Goal: Task Accomplishment & Management: Manage account settings

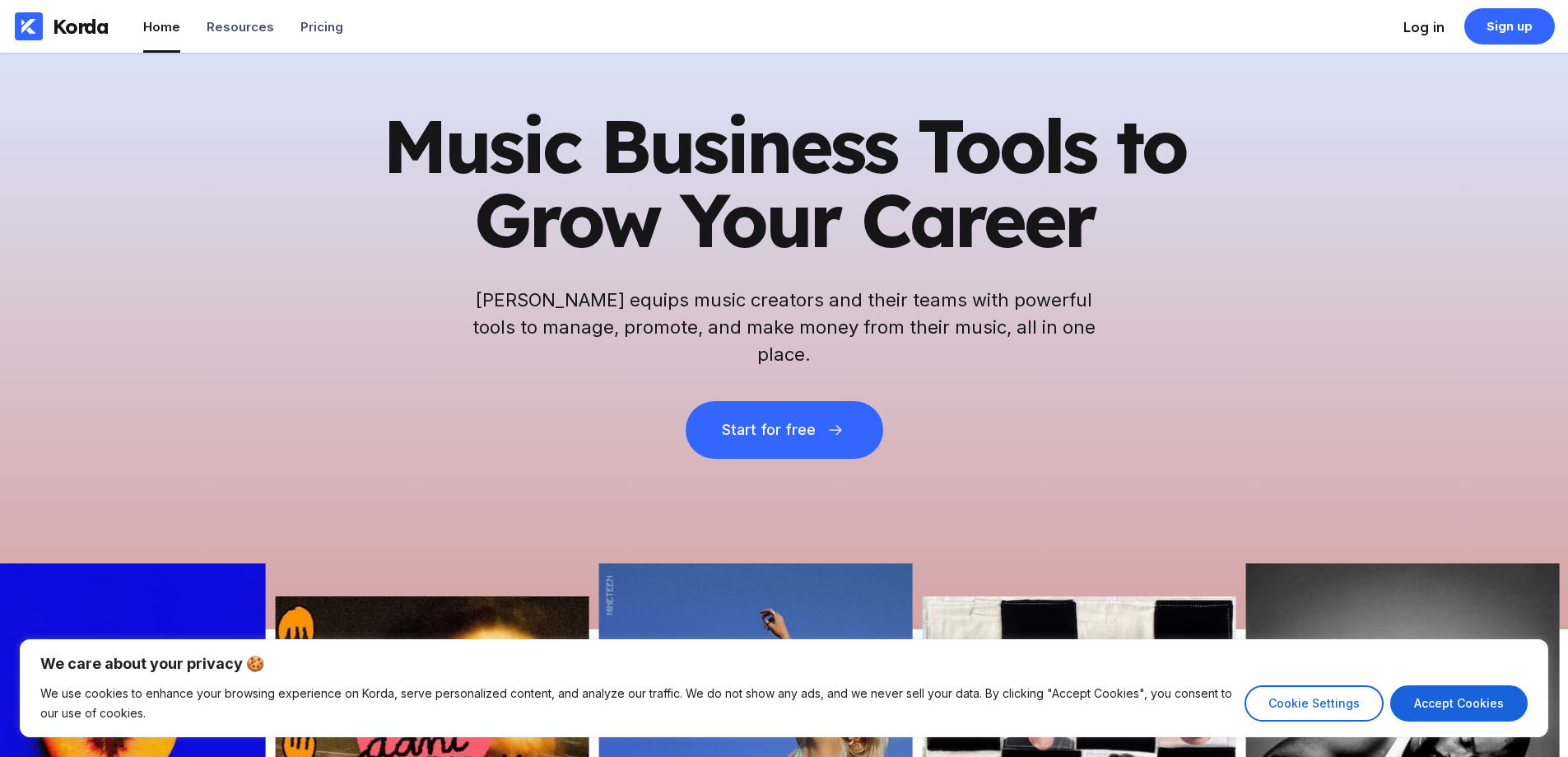
click at [1438, 22] on div "Log in" at bounding box center [1424, 27] width 41 height 17
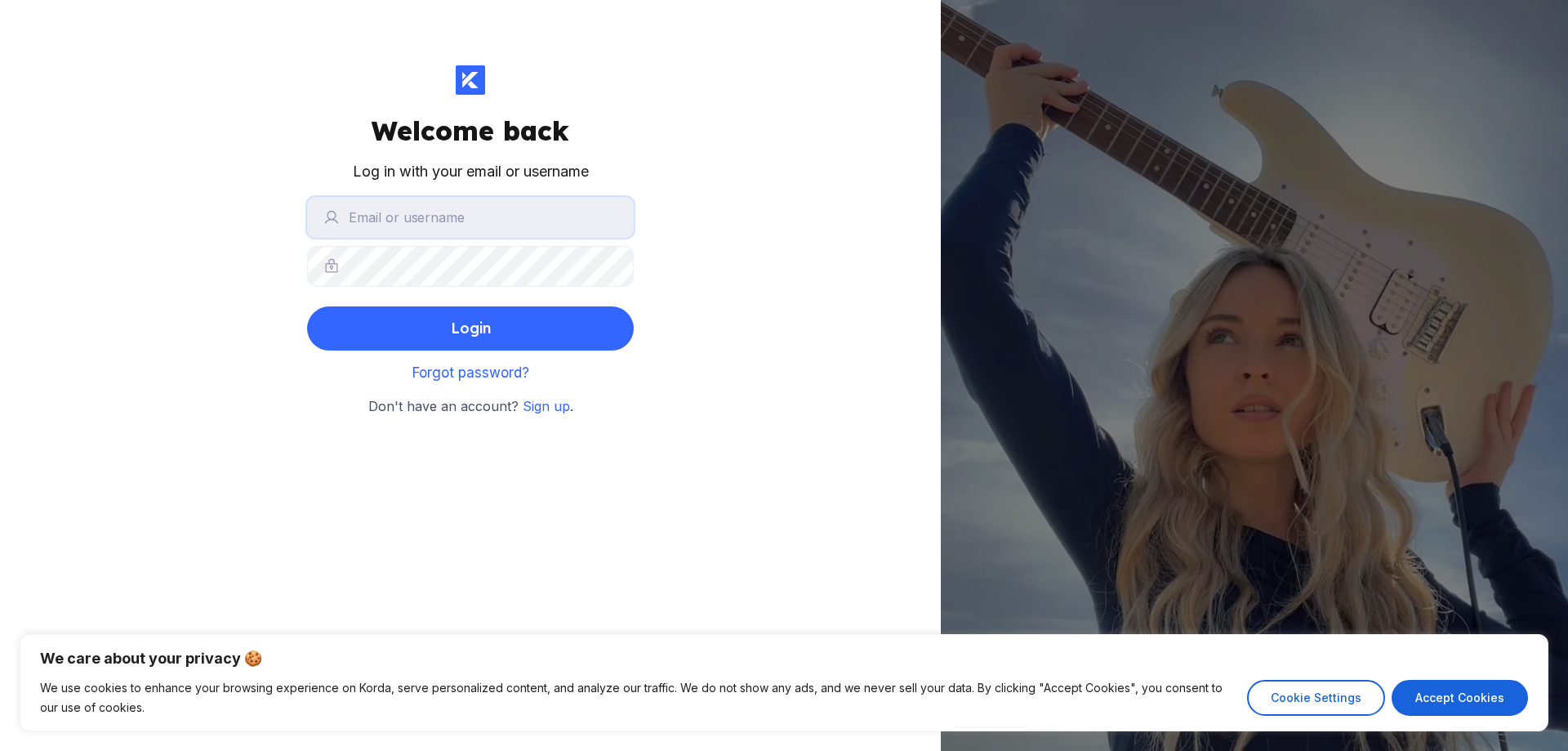
click at [405, 228] on input "text" at bounding box center [470, 218] width 327 height 41
click at [307, 306] on button "Login" at bounding box center [470, 328] width 327 height 44
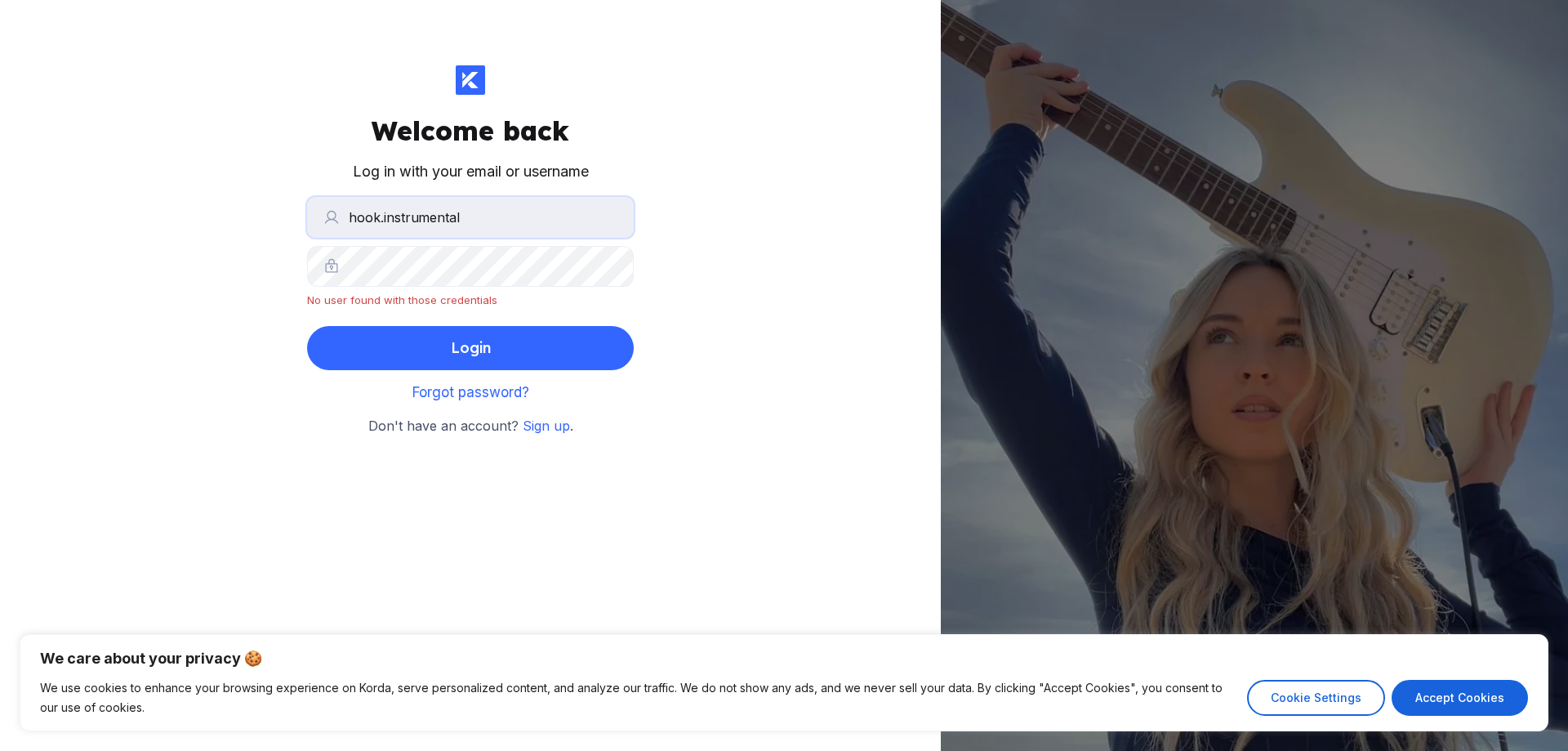
click at [384, 217] on input "hook.instrumental" at bounding box center [470, 218] width 327 height 41
click at [307, 326] on button "Login" at bounding box center [470, 348] width 327 height 44
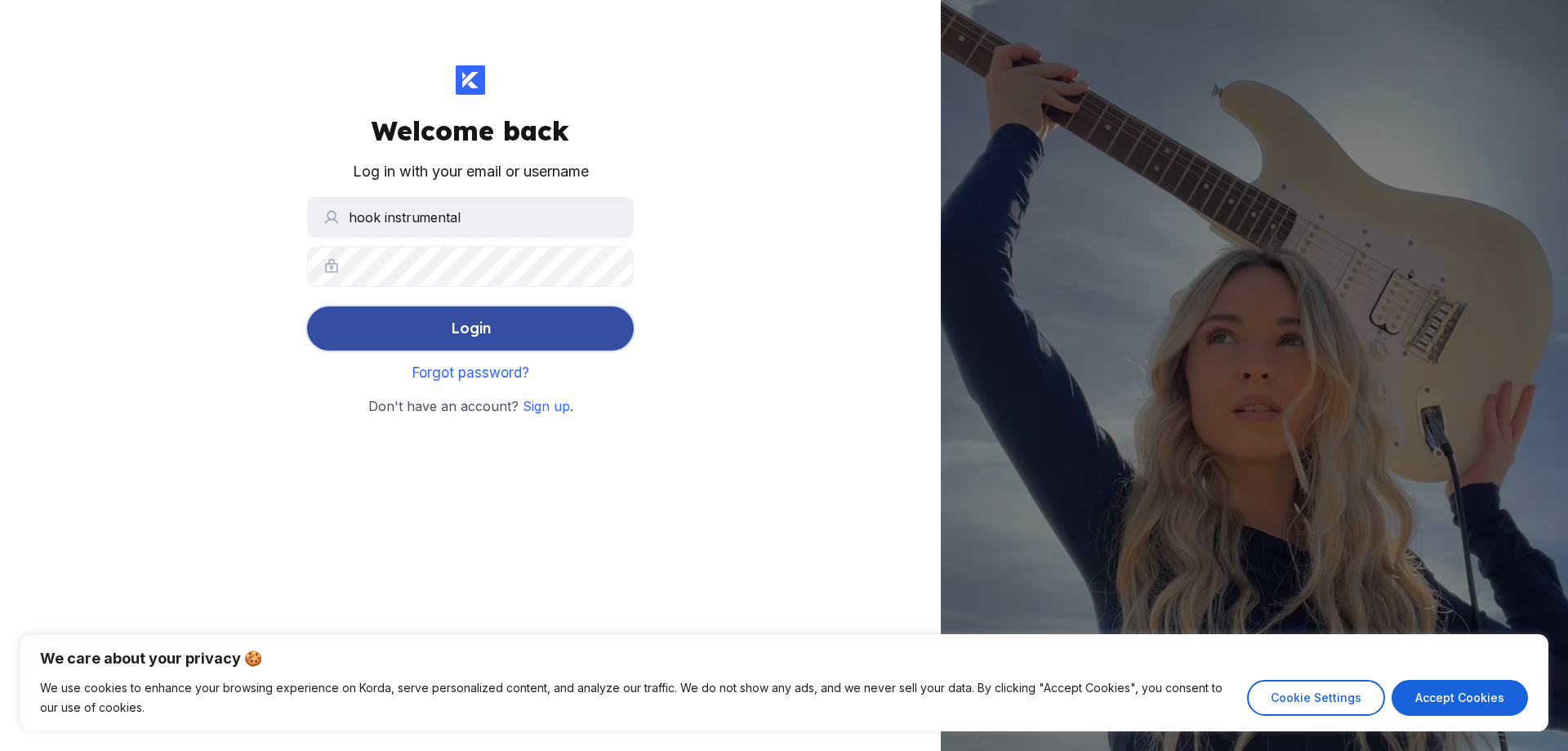
click at [482, 335] on div "Login" at bounding box center [470, 328] width 40 height 33
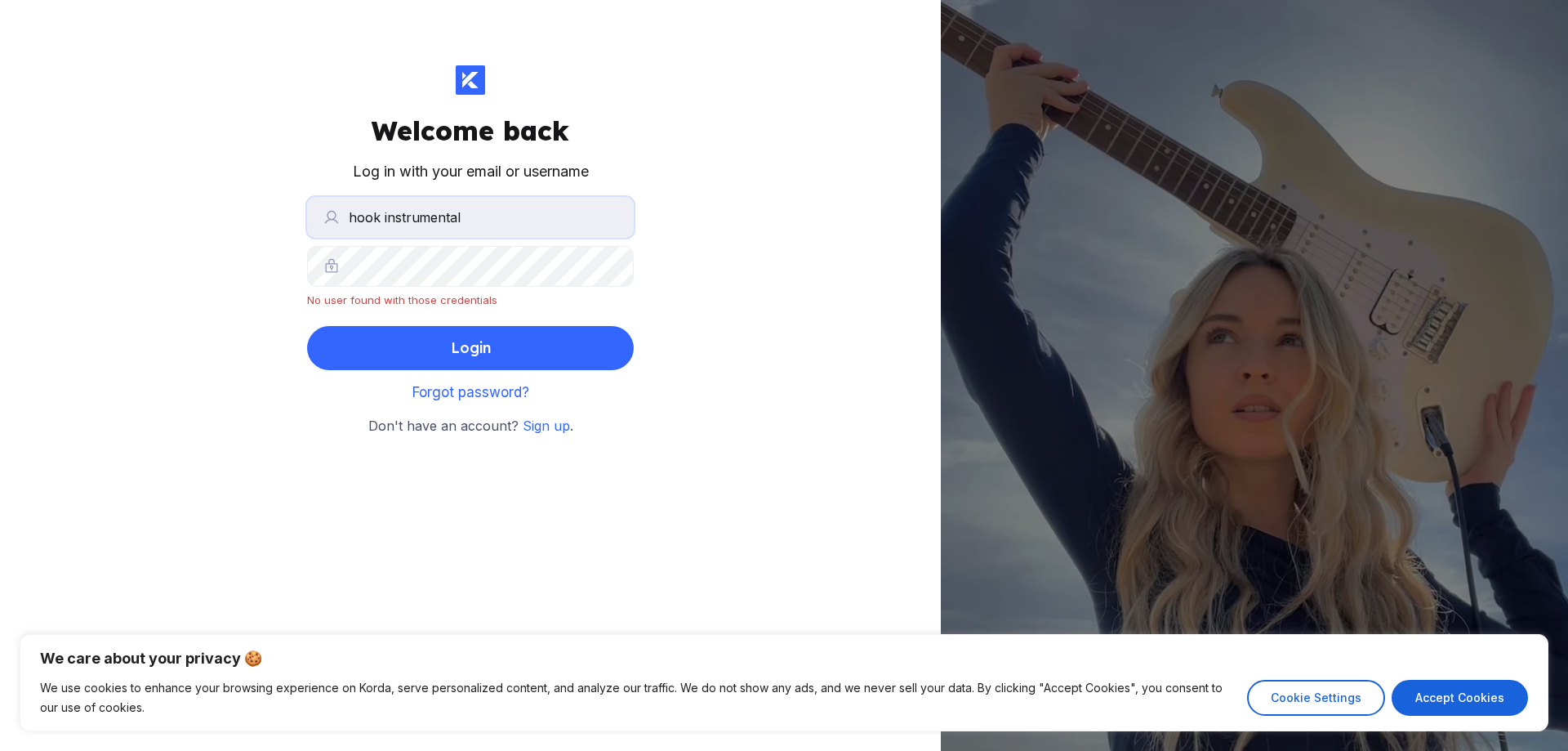
click at [387, 208] on input "hook instrumental" at bounding box center [470, 218] width 327 height 41
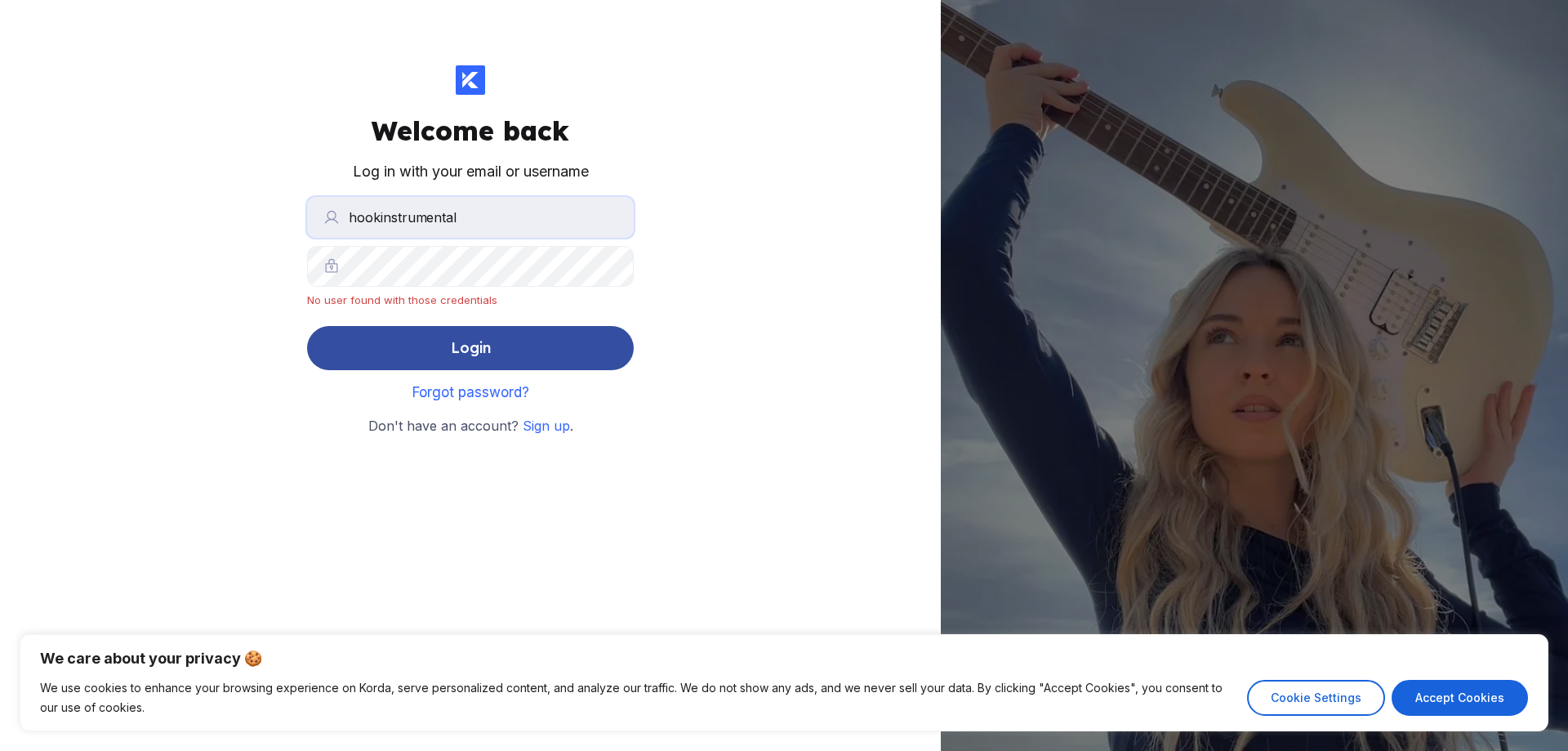
type input "hookinstrumental"
click at [501, 341] on button "Login" at bounding box center [470, 348] width 327 height 44
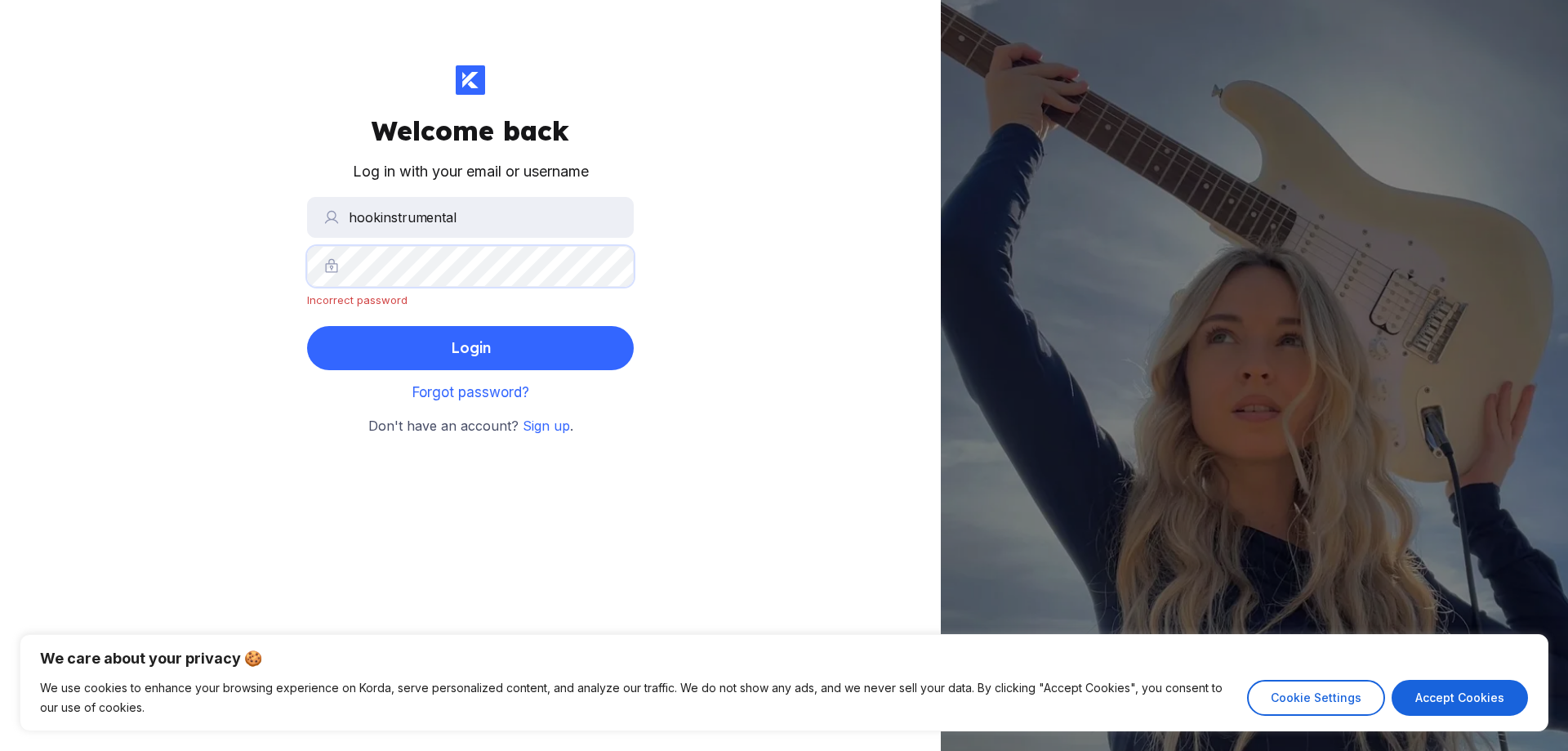
click at [192, 270] on div "Welcome back Log in with your email or username hookinstrumental Incorrect pass…" at bounding box center [470, 375] width 940 height 751
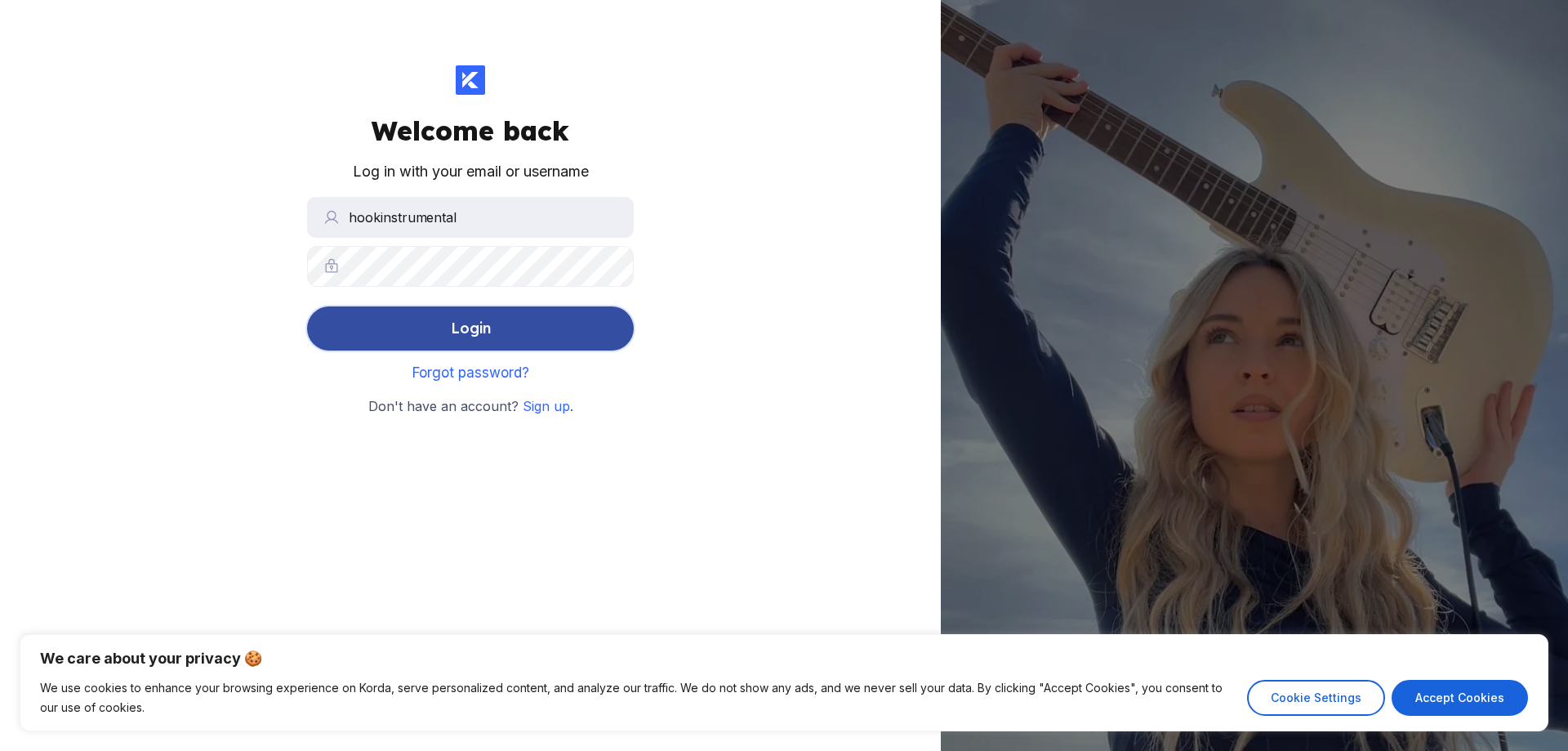
click at [513, 326] on button "Login" at bounding box center [470, 328] width 327 height 44
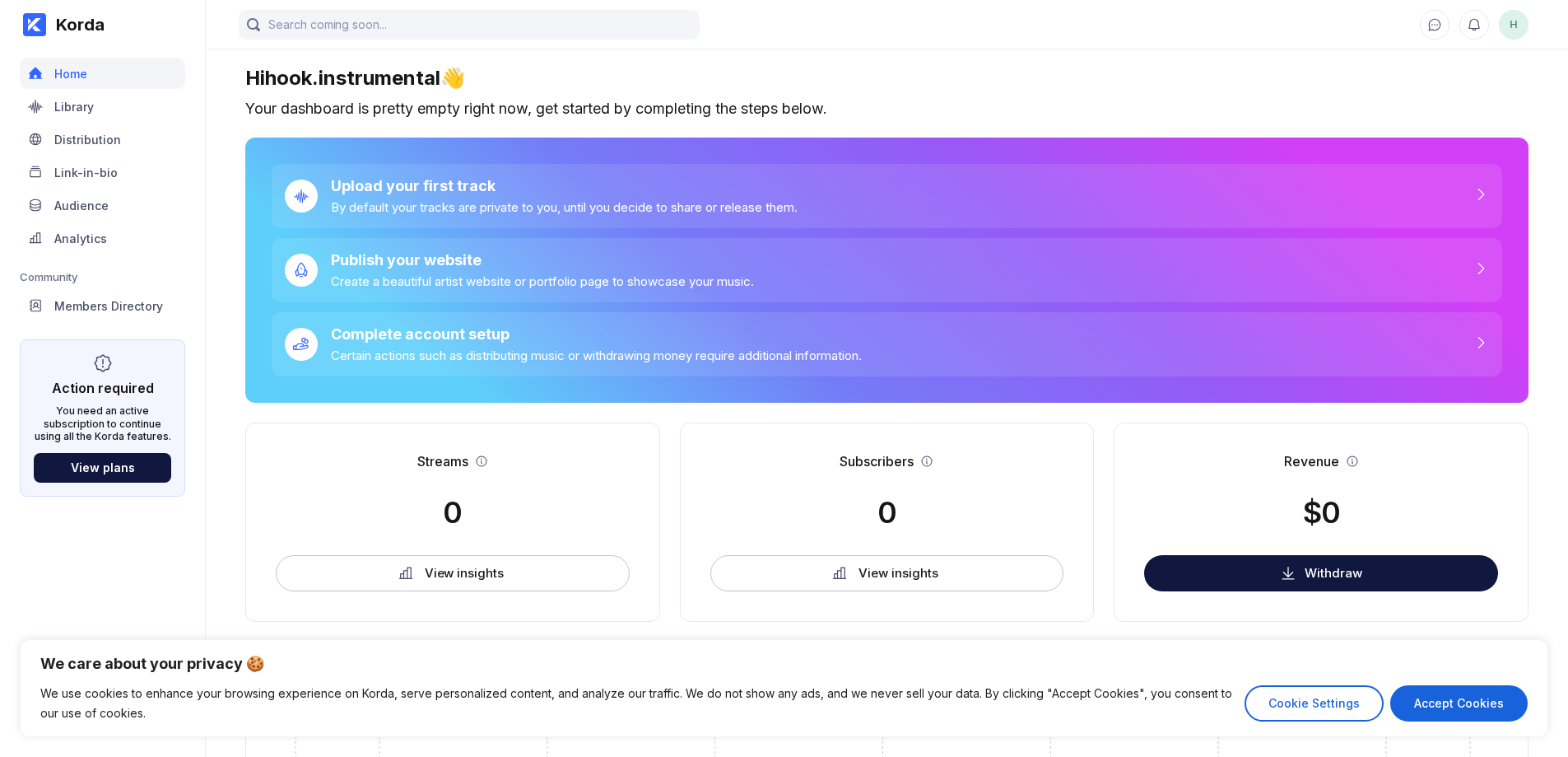
scroll to position [399, 0]
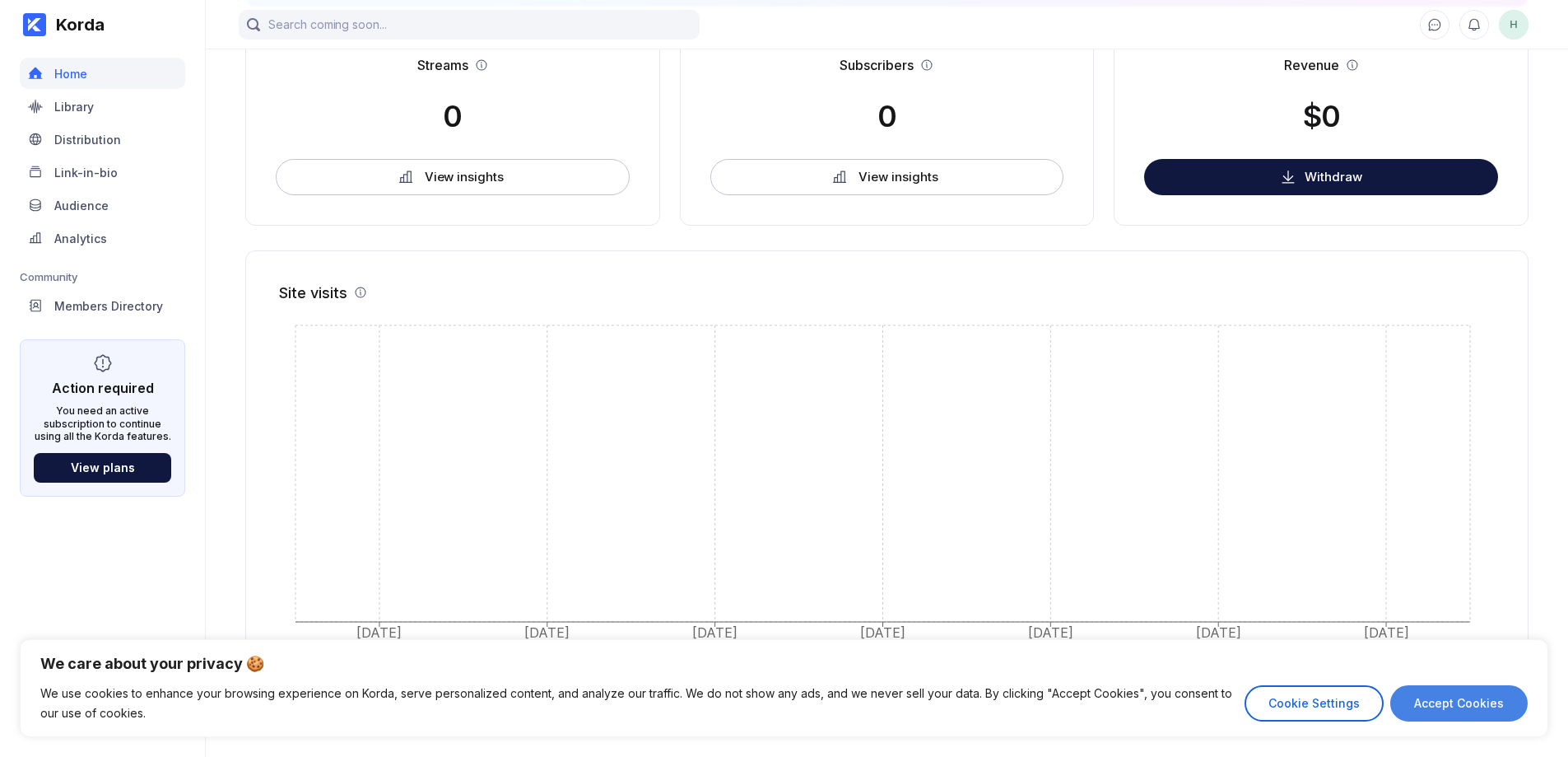
click at [1465, 697] on button "Accept Cookies" at bounding box center [1459, 703] width 137 height 36
checkbox input "true"
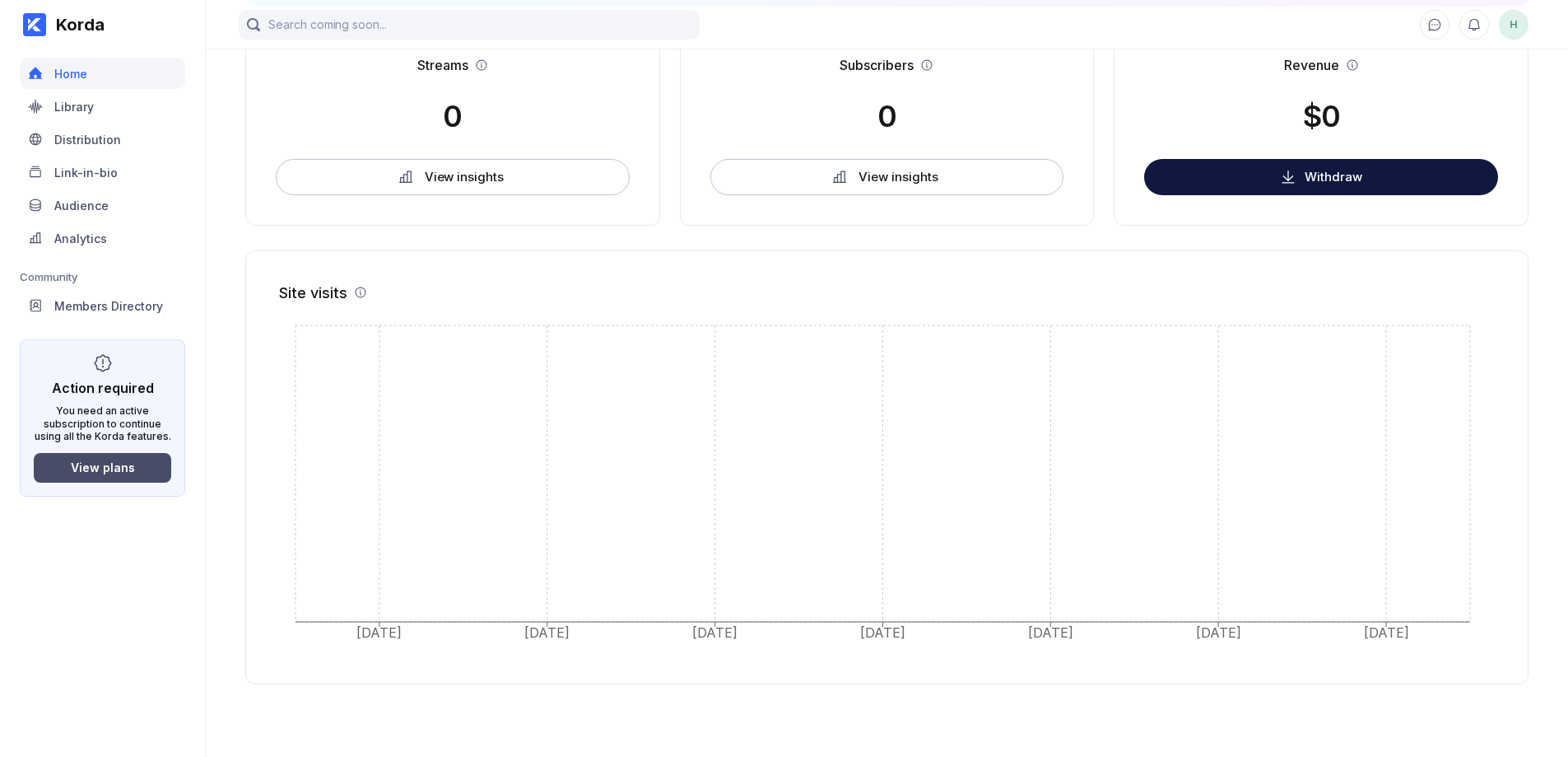
click at [165, 465] on button "View plans" at bounding box center [103, 467] width 137 height 30
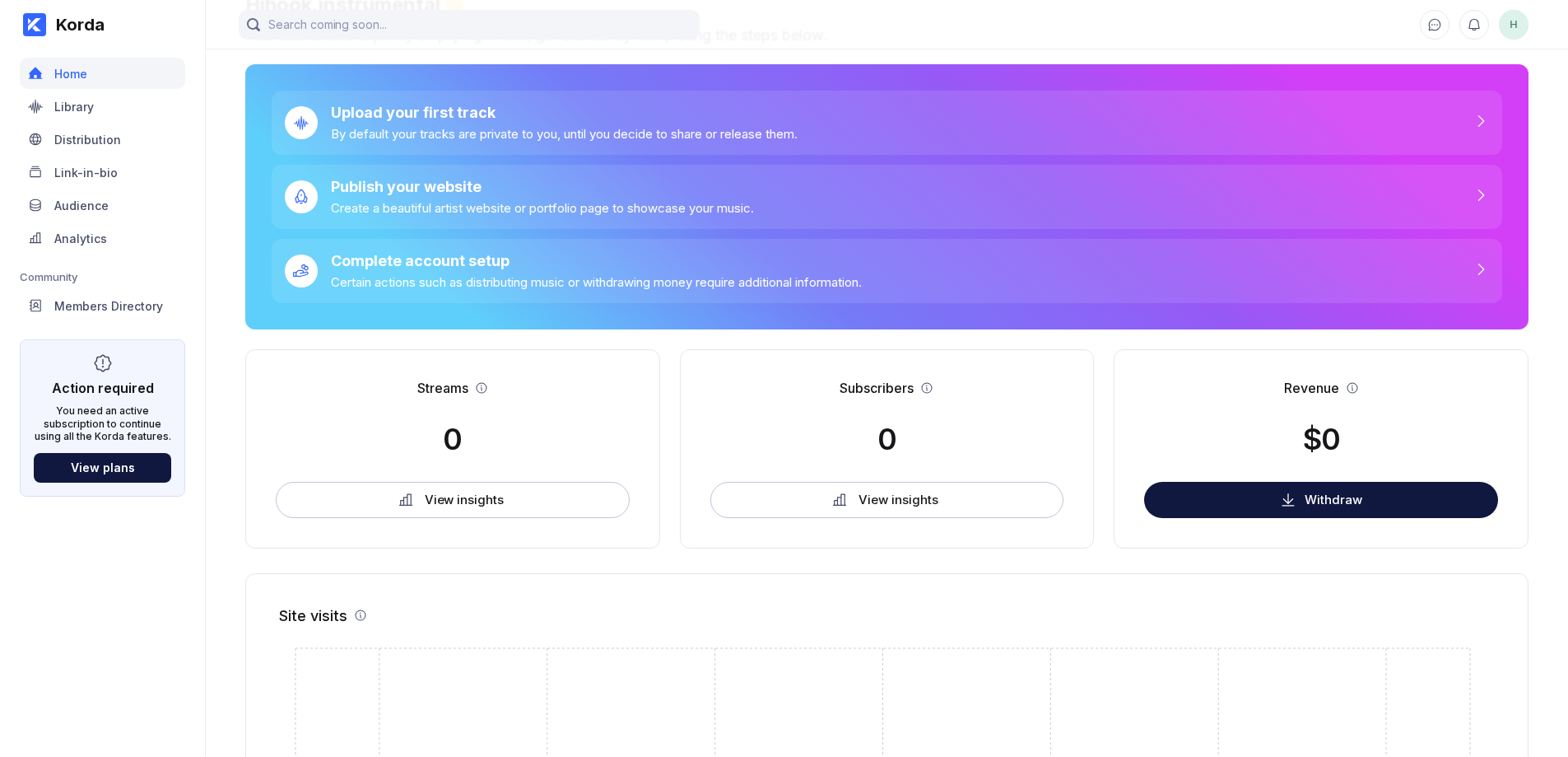
scroll to position [69, 0]
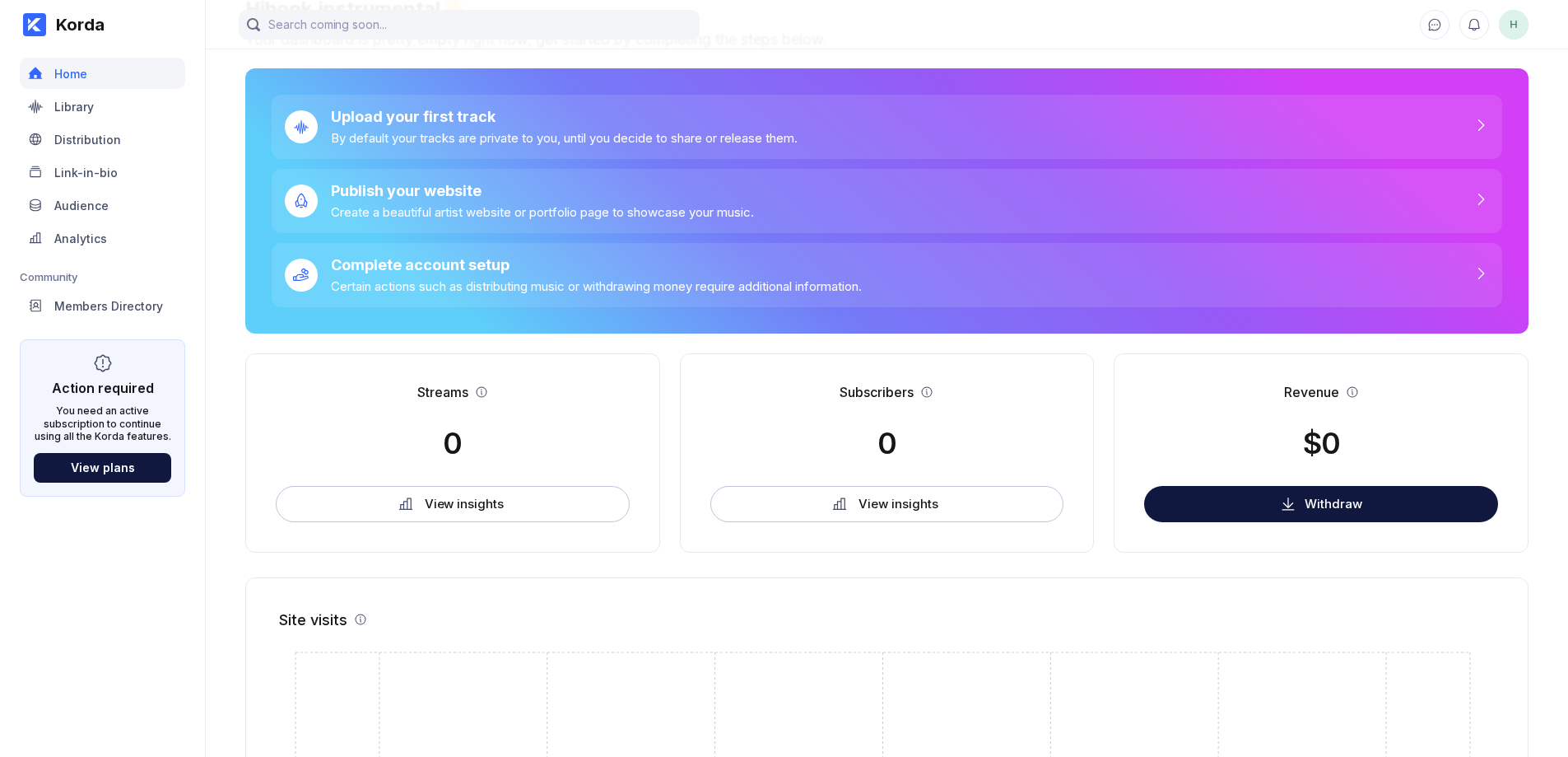
click at [1518, 30] on span "H" at bounding box center [1513, 25] width 30 height 30
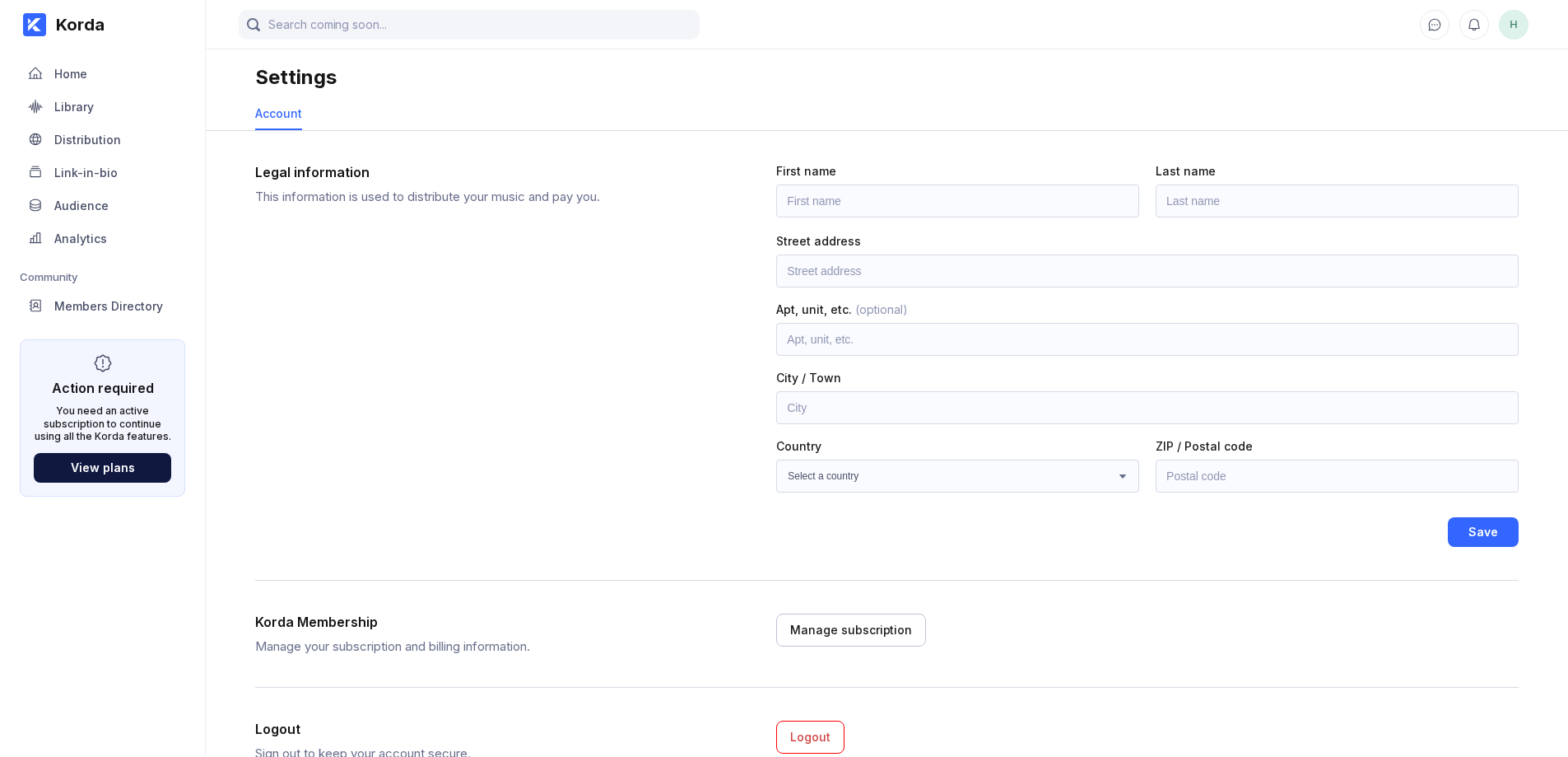
scroll to position [72, 0]
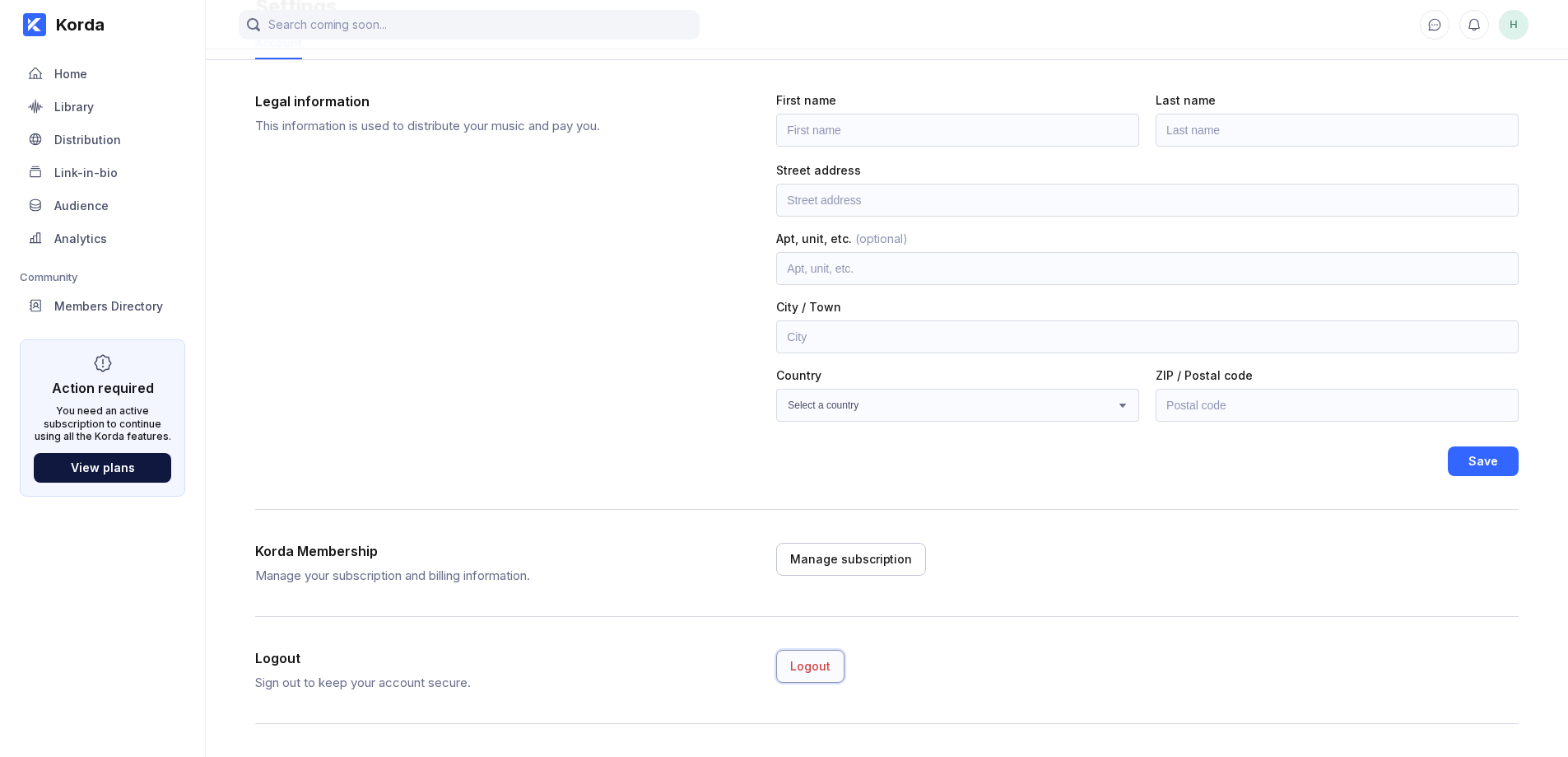
click at [787, 678] on button "Logout" at bounding box center [810, 666] width 69 height 33
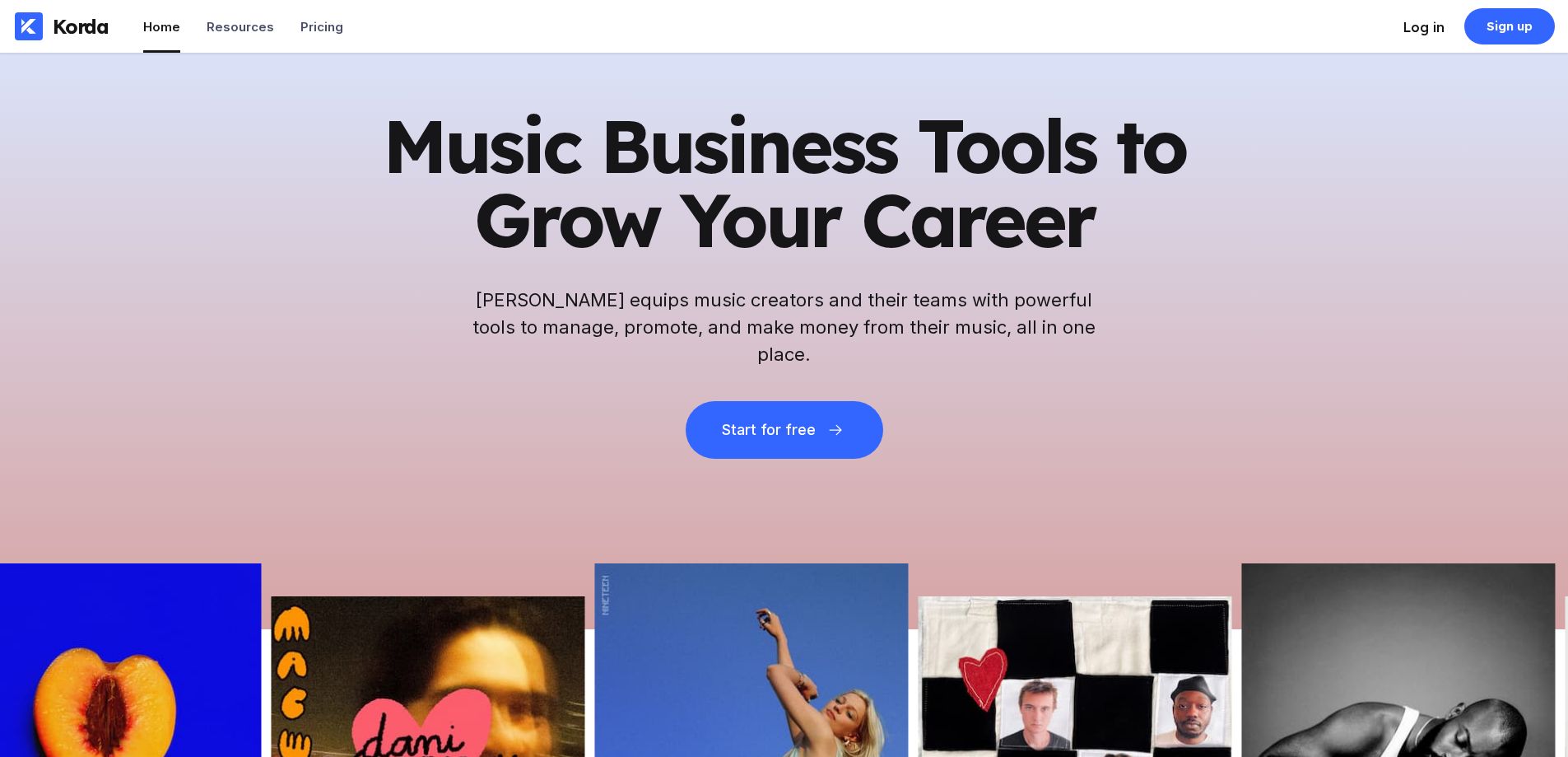
click at [1426, 28] on div "Log in" at bounding box center [1424, 27] width 41 height 17
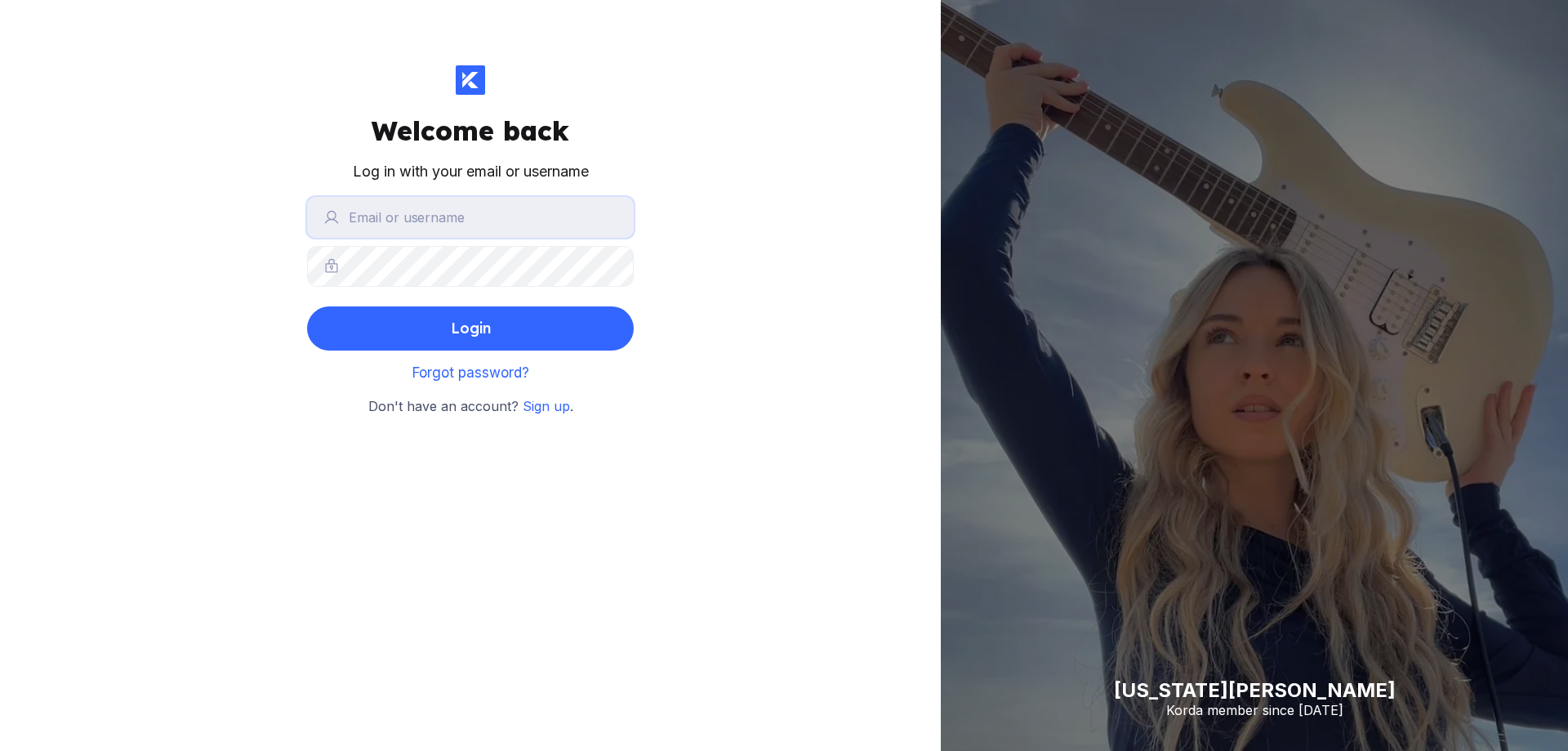
click at [399, 213] on input "text" at bounding box center [470, 218] width 327 height 41
type input "[EMAIL_ADDRESS][DOMAIN_NAME]"
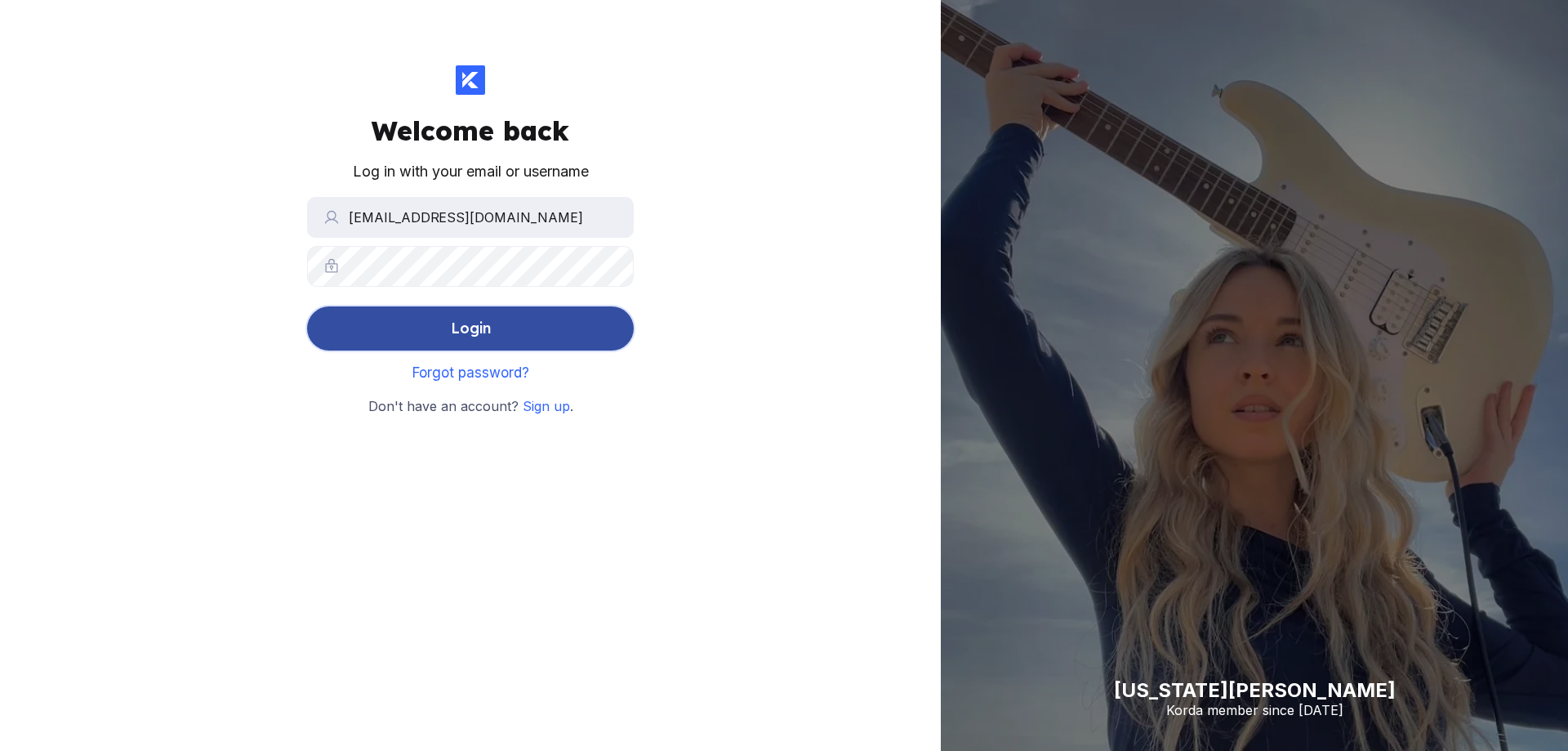
click at [495, 317] on button "Login" at bounding box center [470, 328] width 327 height 44
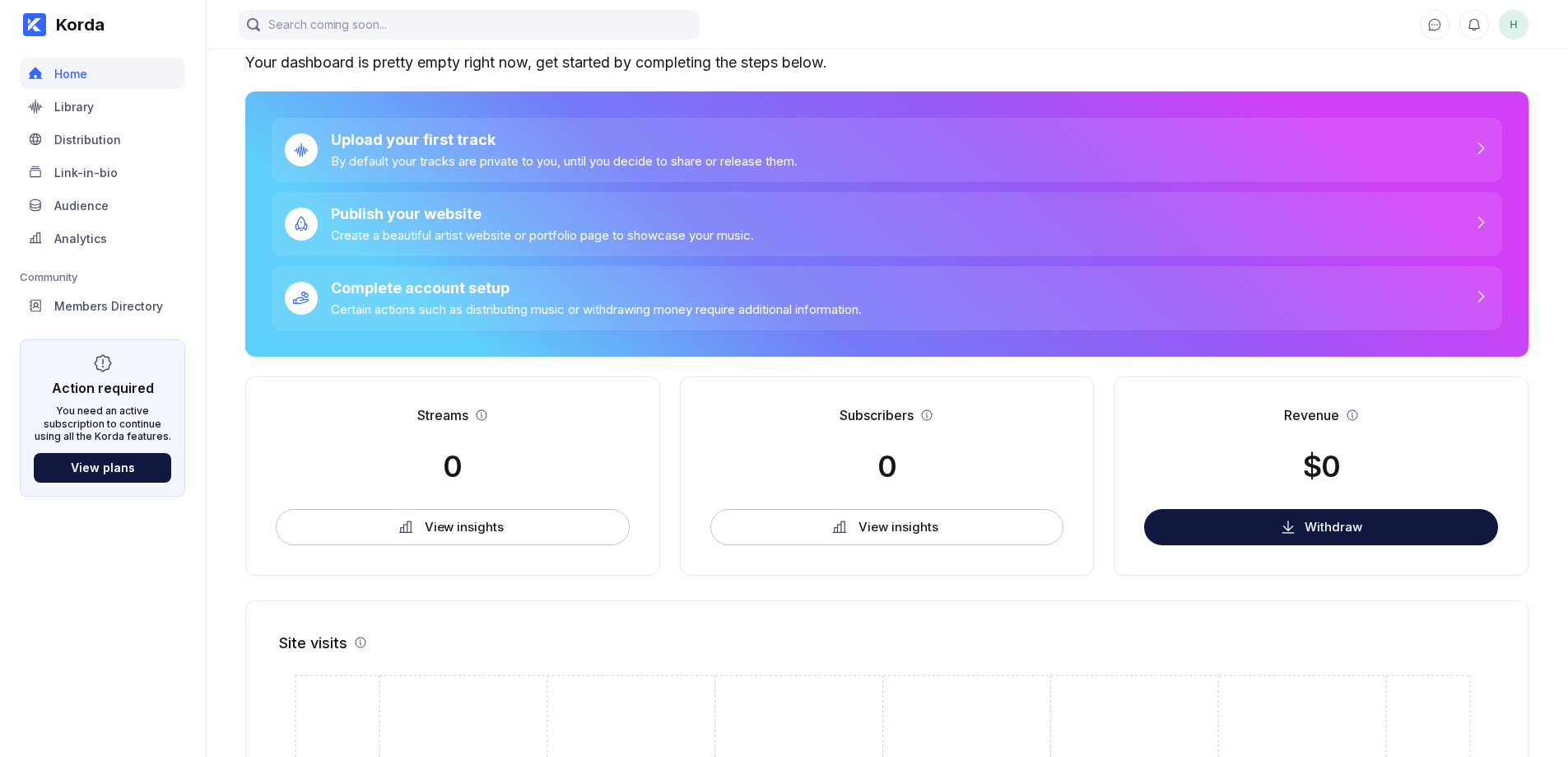
scroll to position [83, 0]
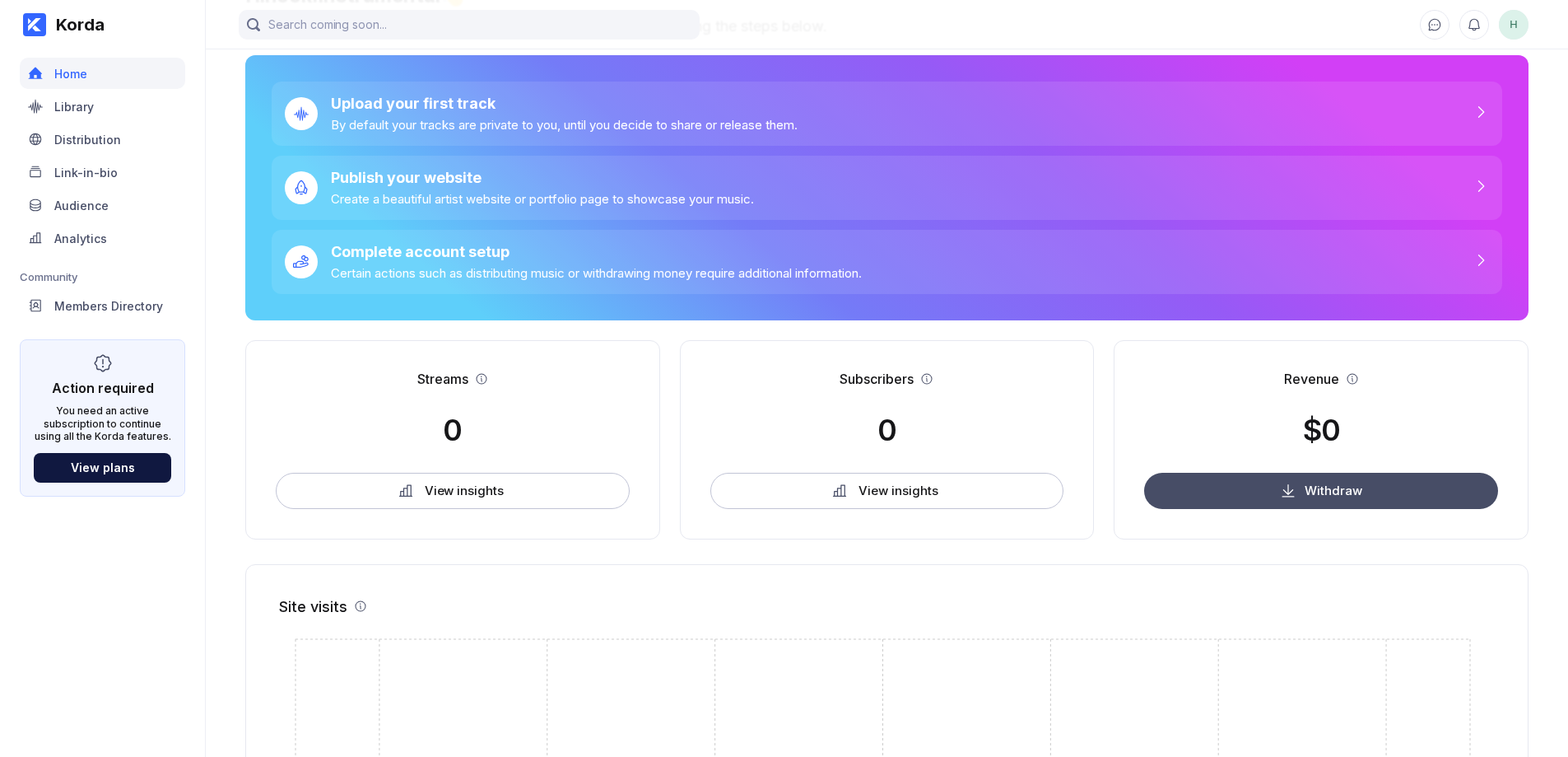
click at [1327, 489] on div "Withdraw" at bounding box center [1333, 490] width 58 height 16
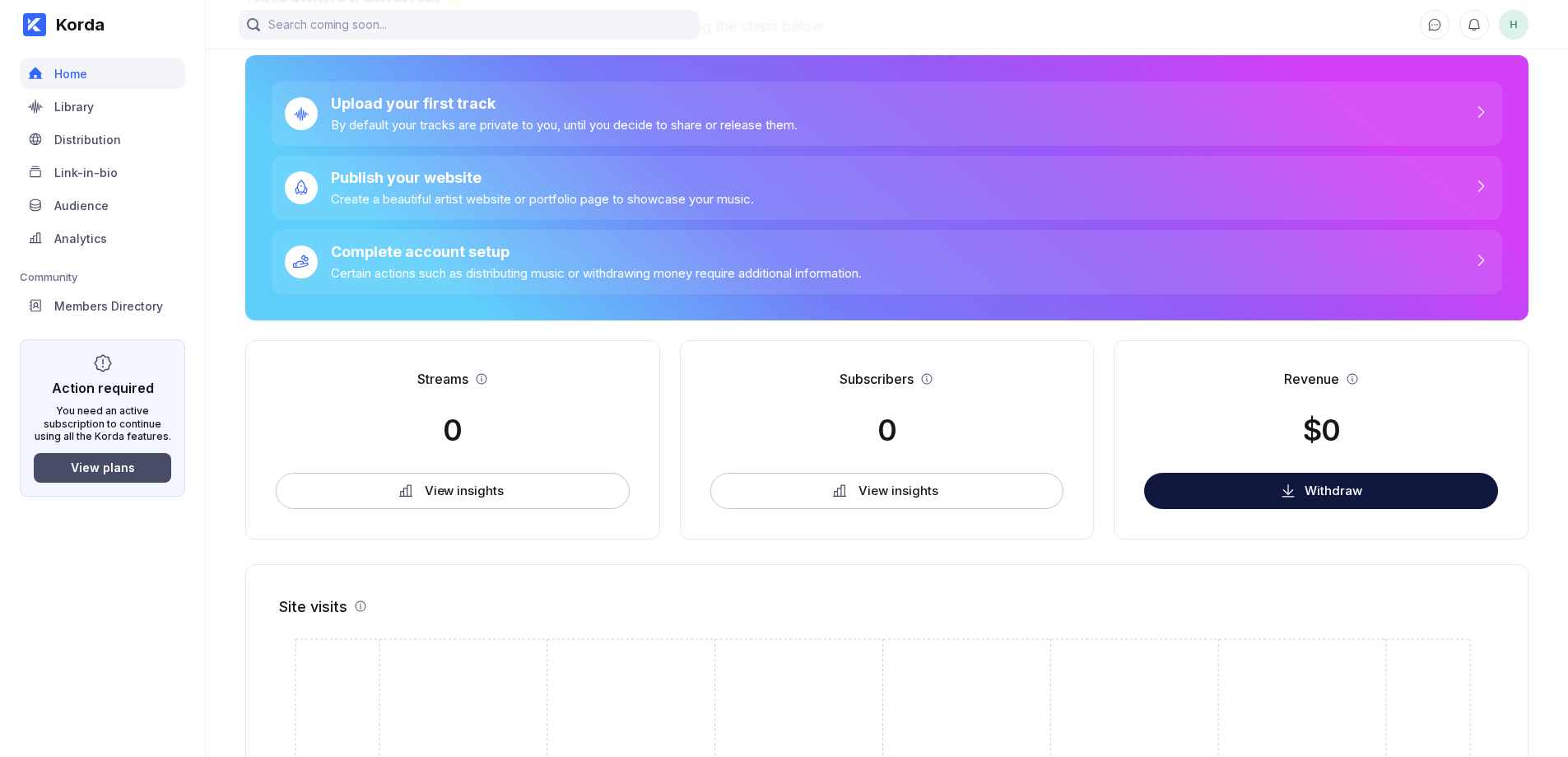
click at [87, 472] on div "View plans" at bounding box center [103, 467] width 65 height 14
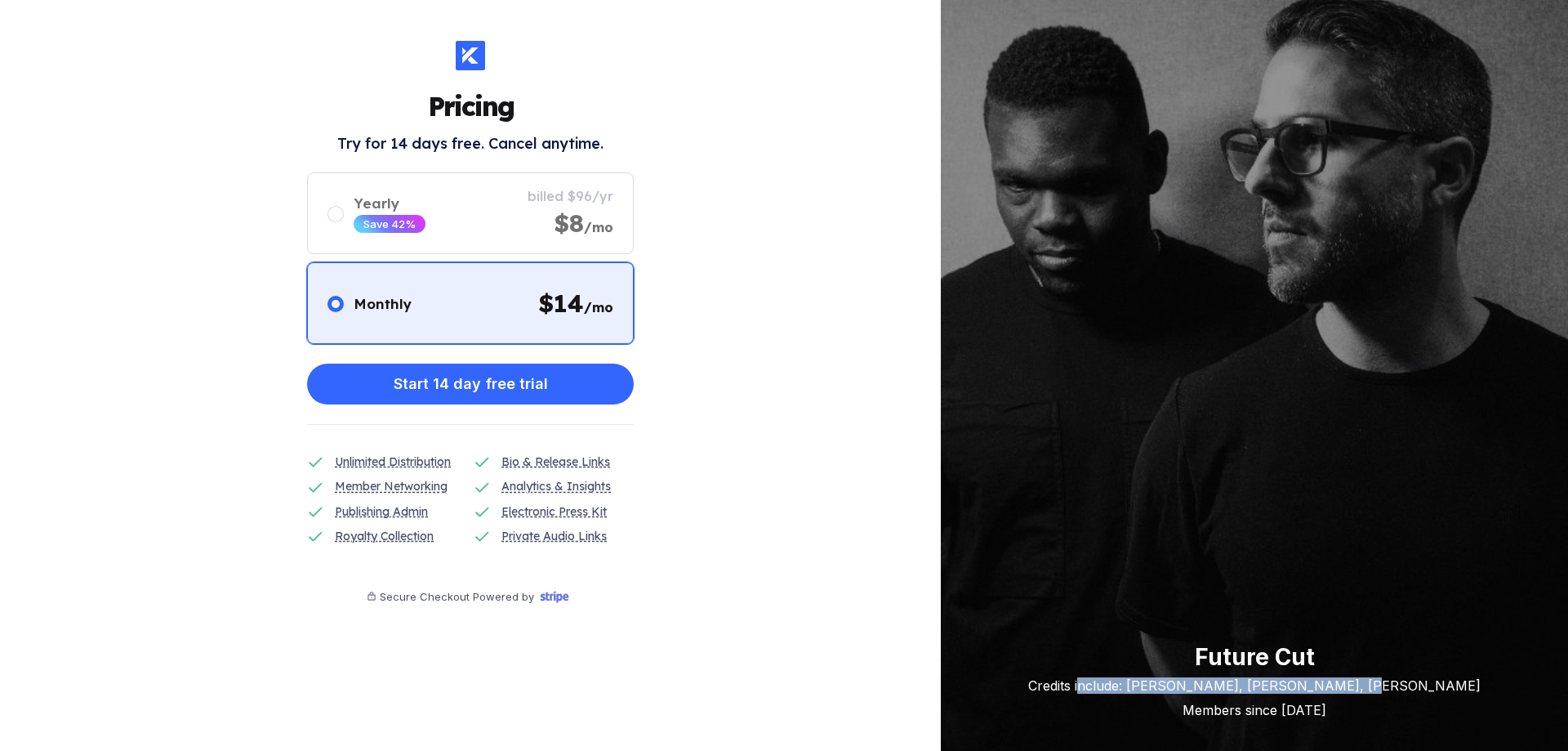
drag, startPoint x: 1142, startPoint y: 685, endPoint x: 1383, endPoint y: 678, distance: 241.1
click at [1383, 678] on div "Credits include: [PERSON_NAME], [PERSON_NAME], [PERSON_NAME]" at bounding box center [1254, 685] width 452 height 16
click at [966, 566] on div "Future Cut Credits include: [PERSON_NAME], [PERSON_NAME], [PERSON_NAME] Members…" at bounding box center [1254, 375] width 627 height 751
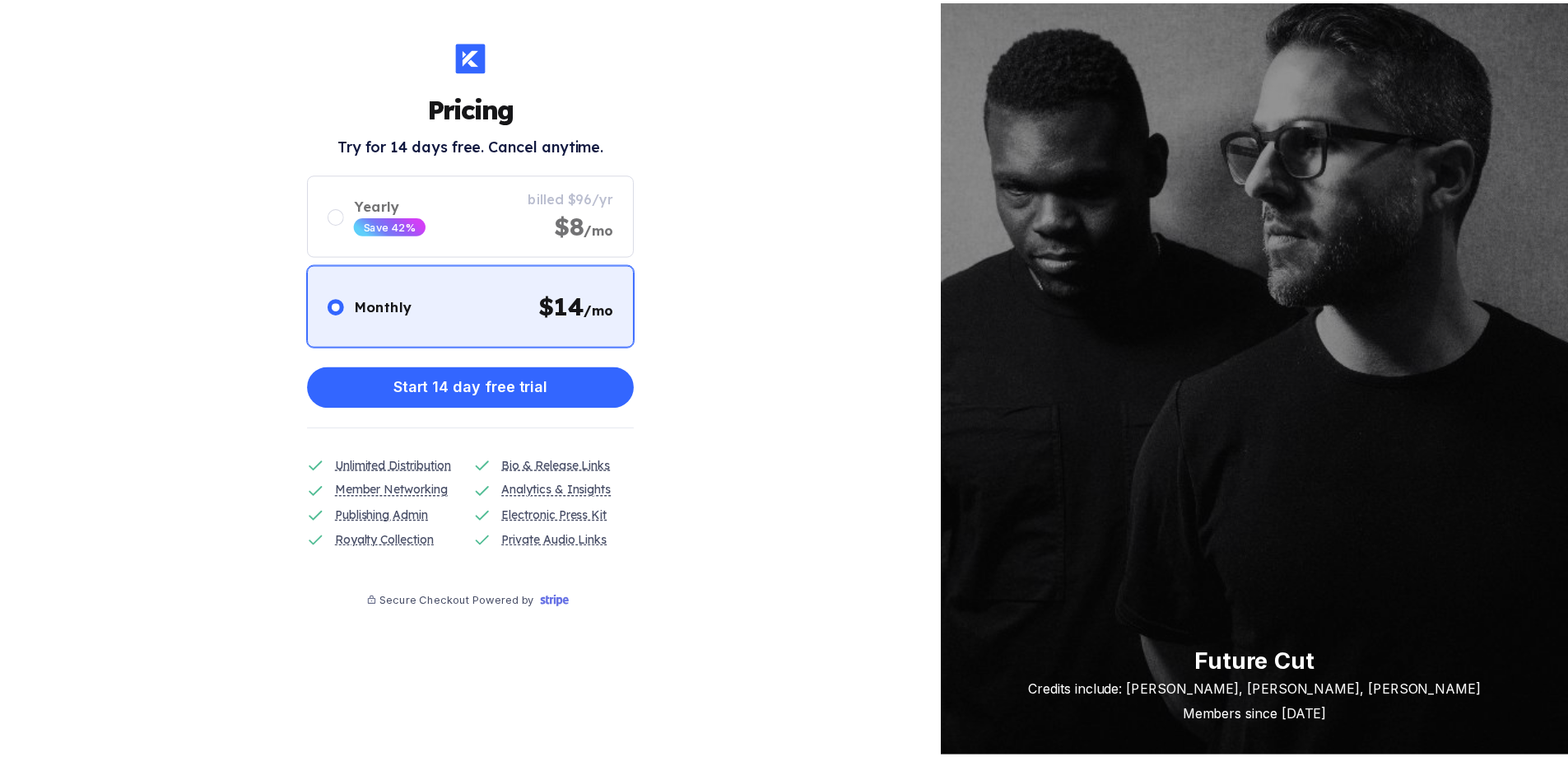
scroll to position [83, 0]
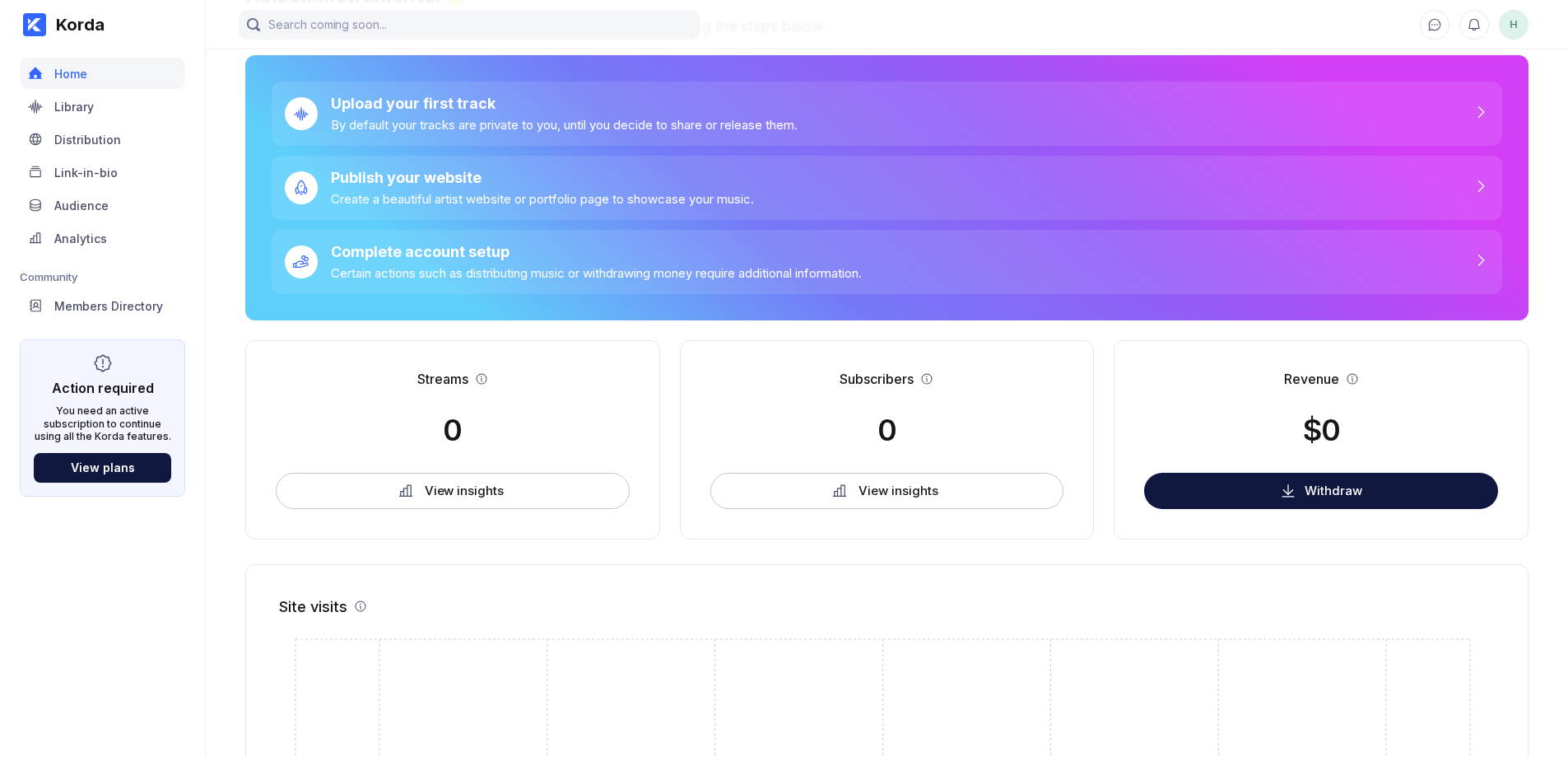
click at [86, 89] on link "Home" at bounding box center [103, 74] width 165 height 33
click at [86, 108] on div "Library" at bounding box center [74, 106] width 40 height 14
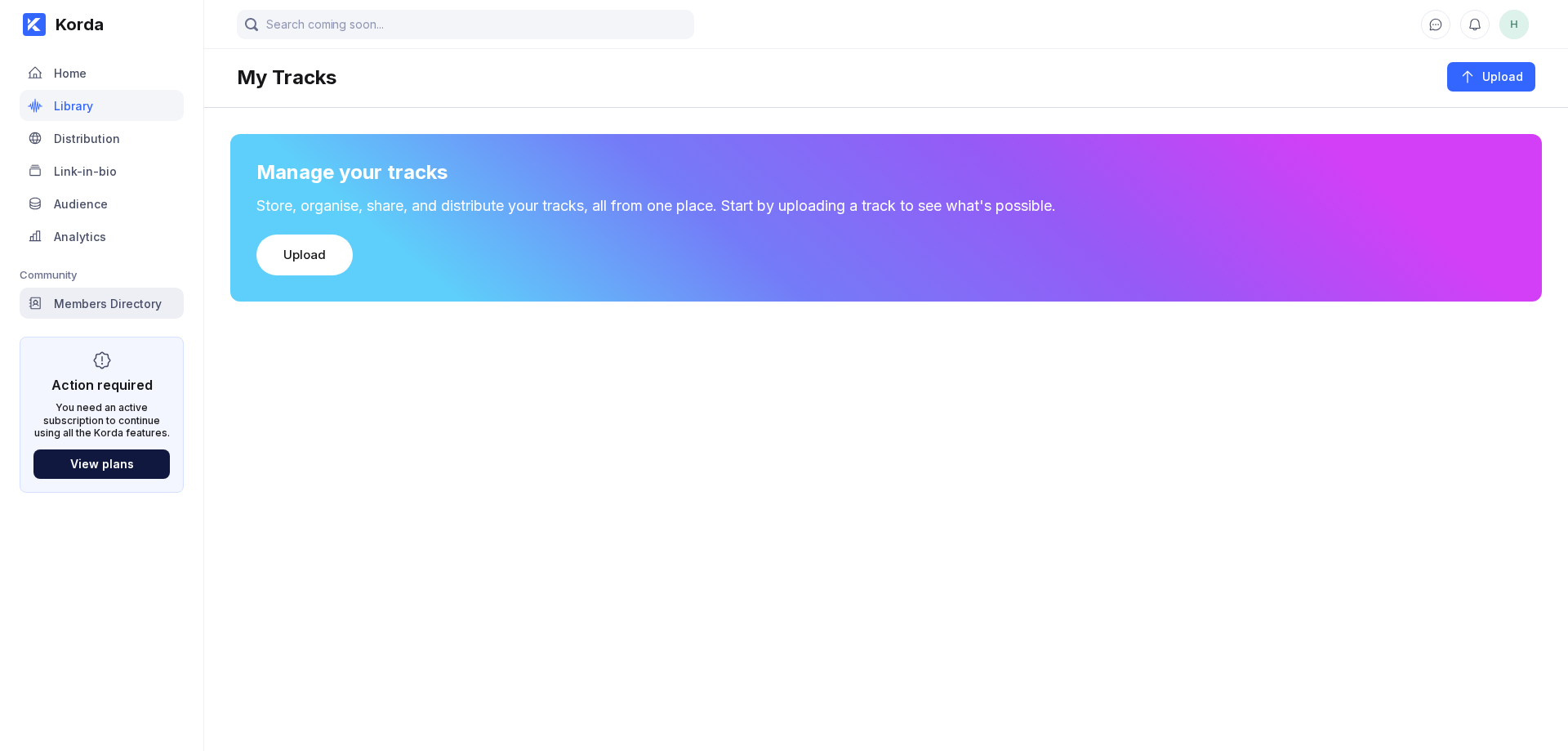
click at [117, 301] on div "Members Directory" at bounding box center [107, 303] width 107 height 14
click at [133, 294] on div "Members Directory" at bounding box center [102, 303] width 164 height 31
click at [83, 226] on div "Analytics" at bounding box center [102, 236] width 164 height 31
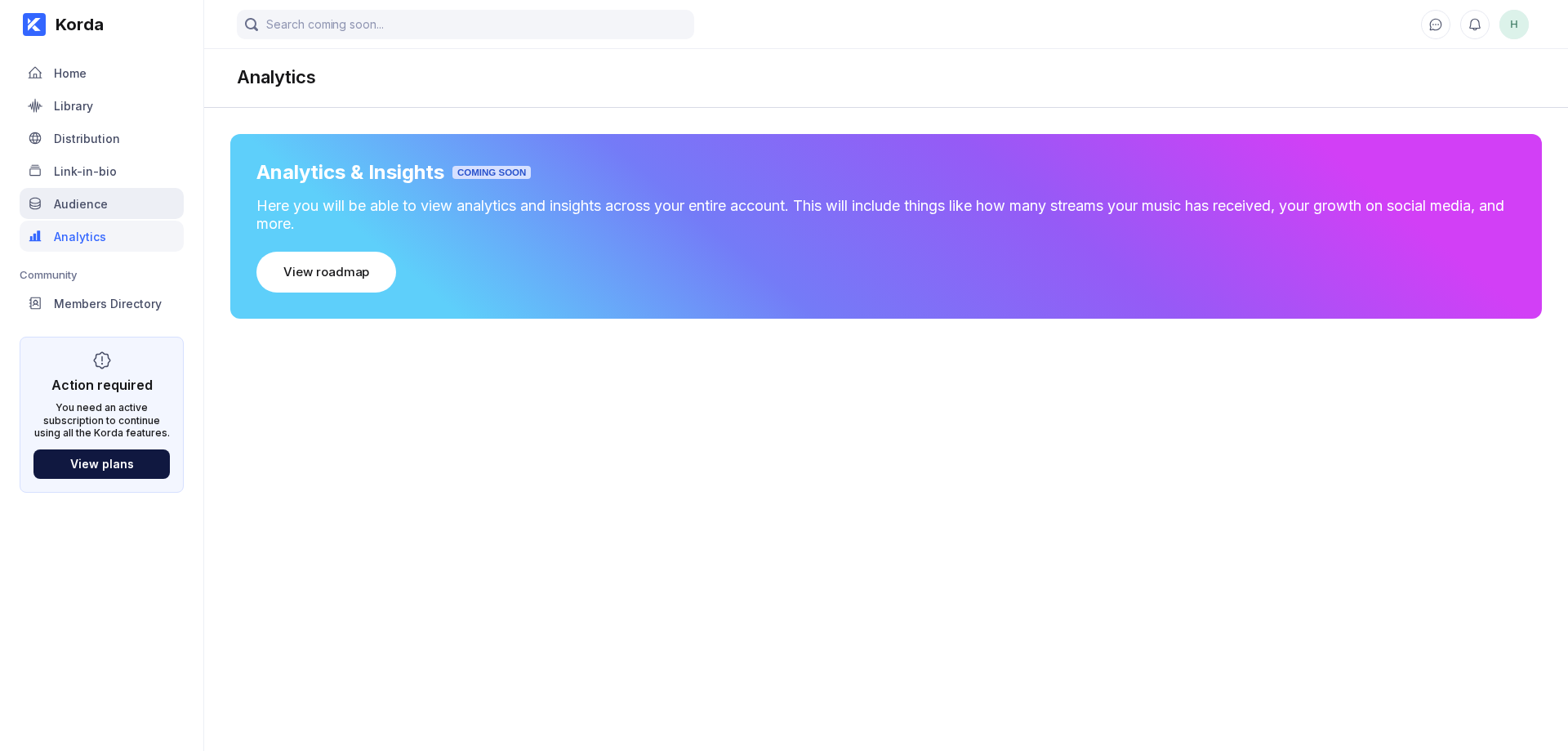
click at [105, 197] on div "Audience" at bounding box center [81, 204] width 54 height 14
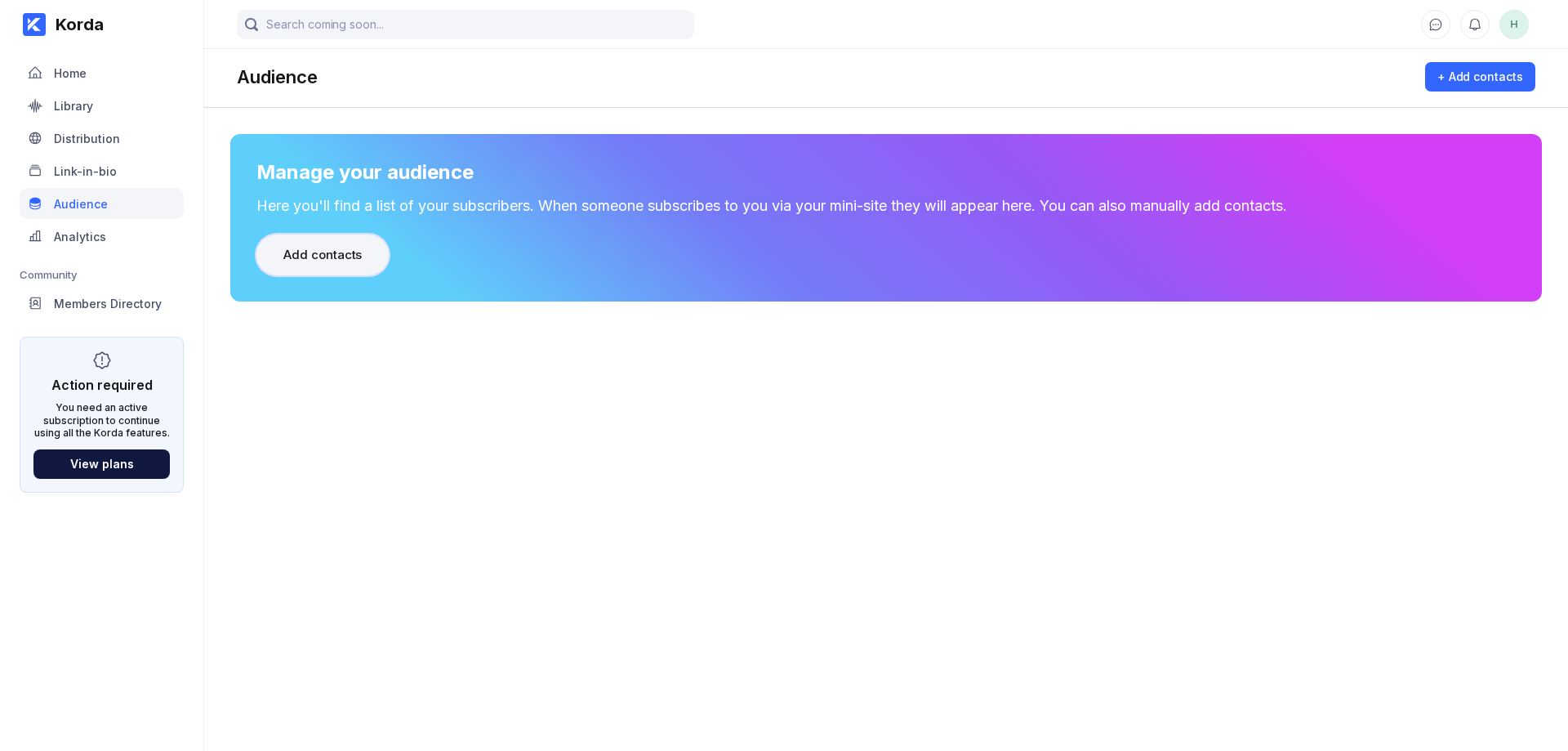
click at [359, 258] on div "Add contacts" at bounding box center [322, 255] width 79 height 16
click at [71, 216] on div "Audience" at bounding box center [102, 204] width 164 height 31
click at [84, 231] on div "Analytics" at bounding box center [80, 236] width 53 height 14
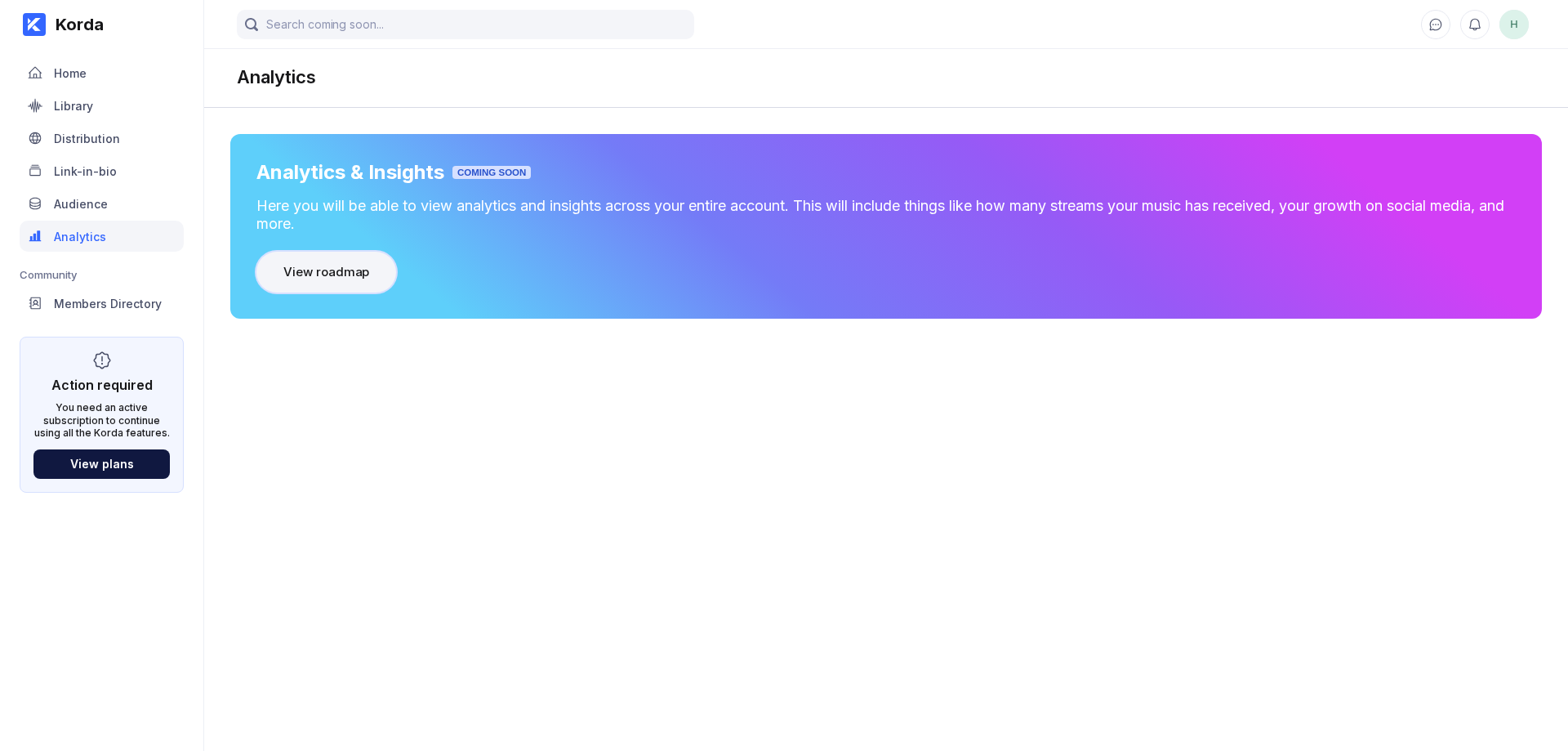
click at [369, 274] on button "View roadmap" at bounding box center [326, 272] width 139 height 41
click at [99, 73] on div "Home" at bounding box center [102, 73] width 164 height 31
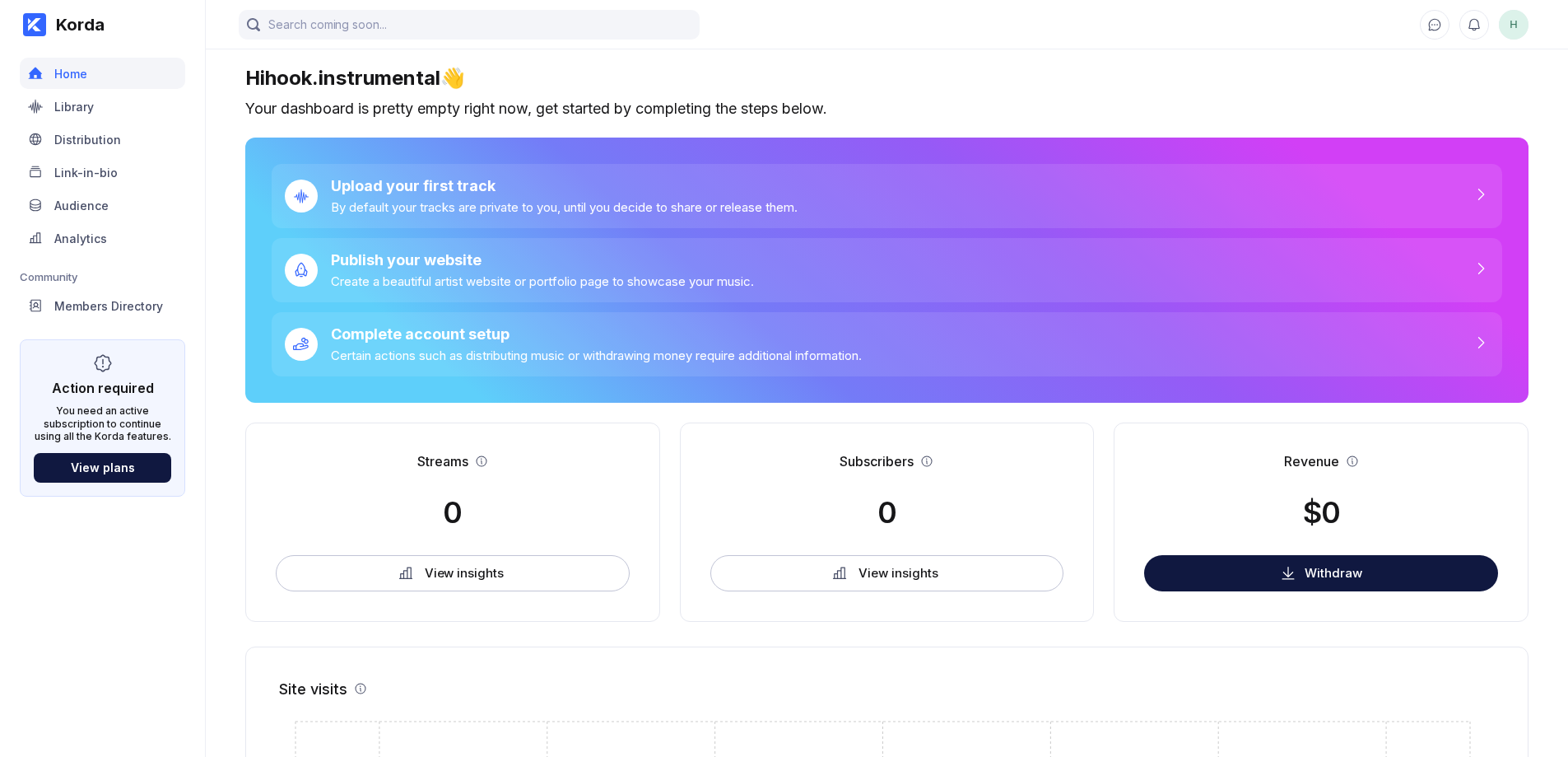
click at [1518, 20] on span "H" at bounding box center [1513, 25] width 30 height 30
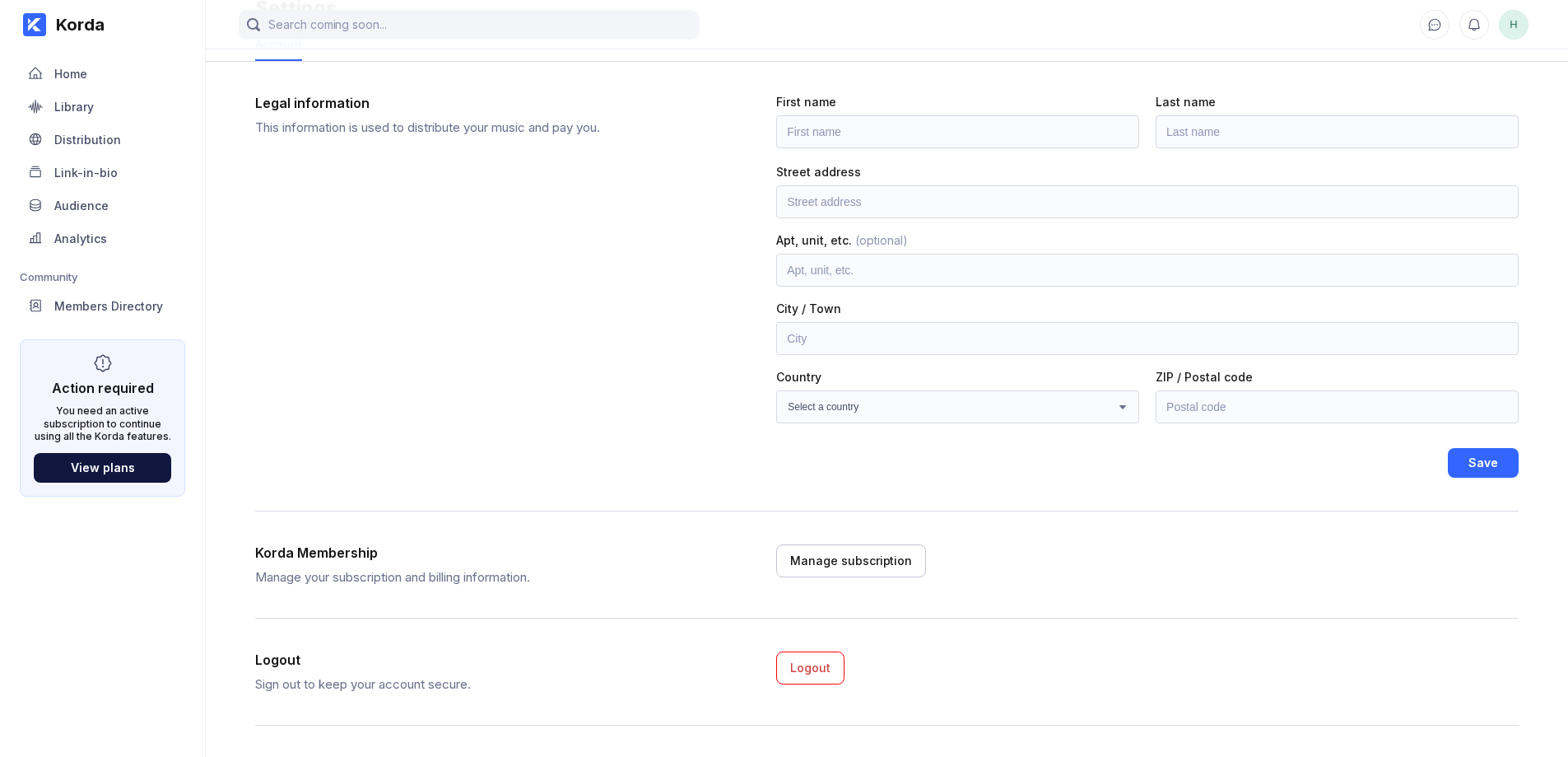
scroll to position [72, 0]
click at [839, 568] on button "Manage subscription" at bounding box center [850, 559] width 150 height 33
click at [834, 562] on div "Manage subscription" at bounding box center [850, 559] width 122 height 17
